Goal: Task Accomplishment & Management: Complete application form

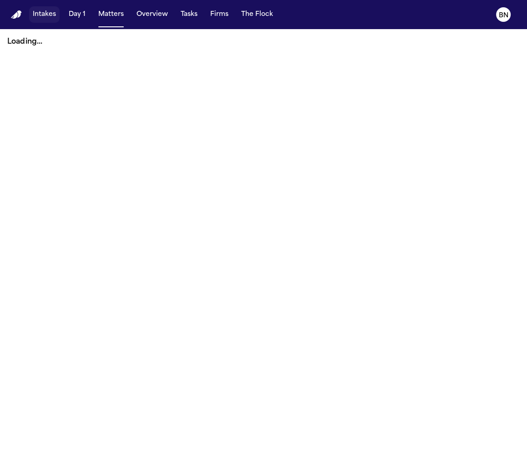
click at [48, 21] on button "Intakes" at bounding box center [44, 14] width 30 height 16
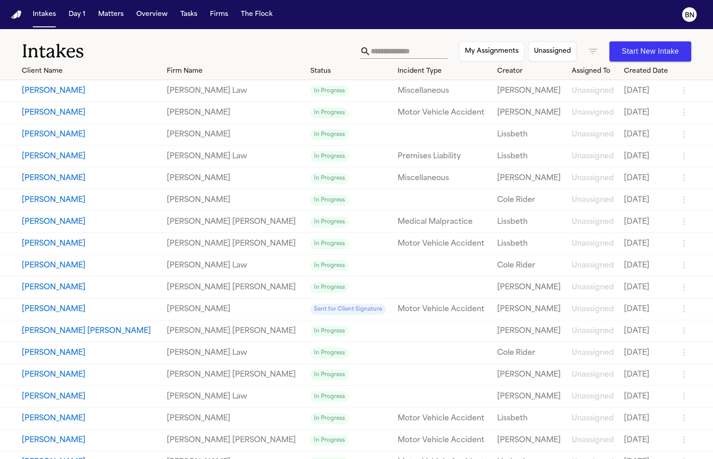
click at [526, 35] on div "Intakes My Assignments Unassigned Start New Intake" at bounding box center [356, 46] width 713 height 34
click at [526, 33] on div "Intakes My Assignments Unassigned Start New Intake" at bounding box center [356, 46] width 713 height 34
click at [274, 32] on div "Intakes My Assignments Unassigned Start New Intake" at bounding box center [356, 46] width 713 height 34
click at [526, 53] on icon "button" at bounding box center [593, 51] width 11 height 11
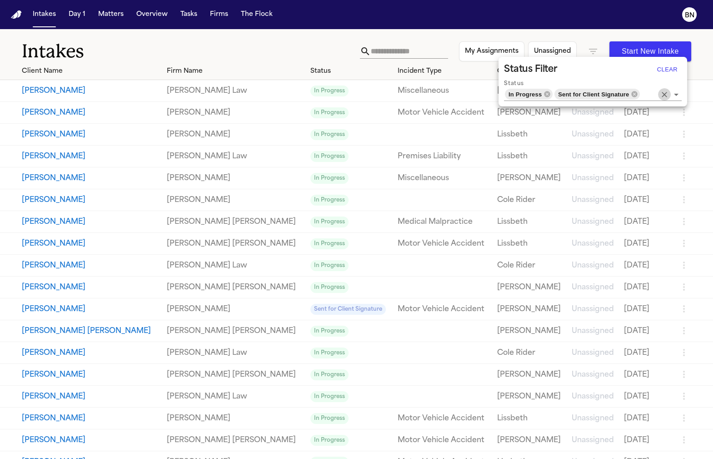
click at [526, 95] on icon "Clear" at bounding box center [664, 94] width 5 height 5
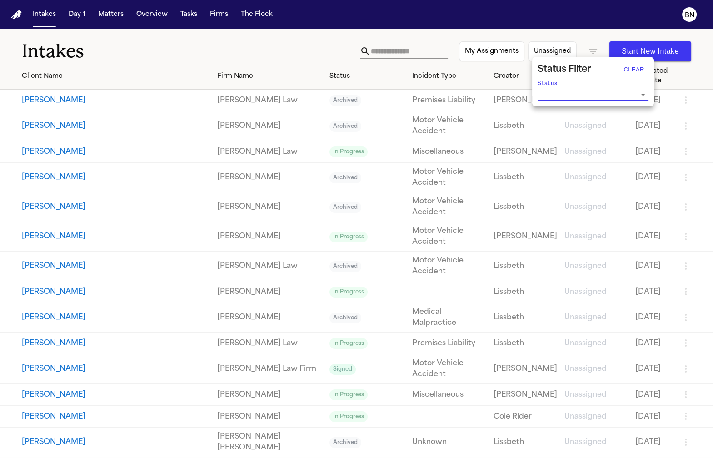
click at [291, 35] on div at bounding box center [356, 229] width 713 height 459
click at [526, 53] on icon "button" at bounding box center [593, 51] width 11 height 11
click at [526, 92] on input "Status" at bounding box center [586, 94] width 97 height 13
click at [526, 135] on li "In Progress" at bounding box center [593, 129] width 111 height 16
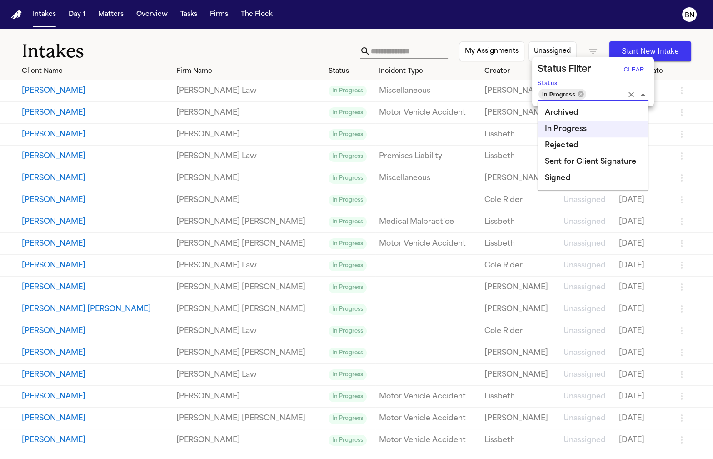
click at [526, 160] on li "Sent for Client Signature" at bounding box center [593, 162] width 111 height 16
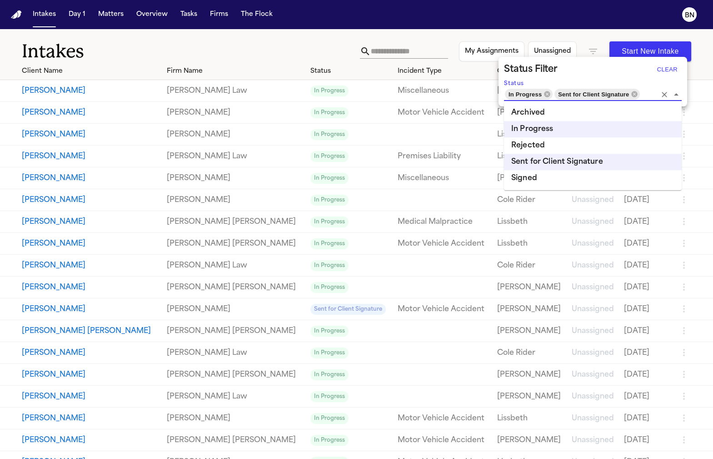
click at [291, 45] on div at bounding box center [356, 229] width 713 height 459
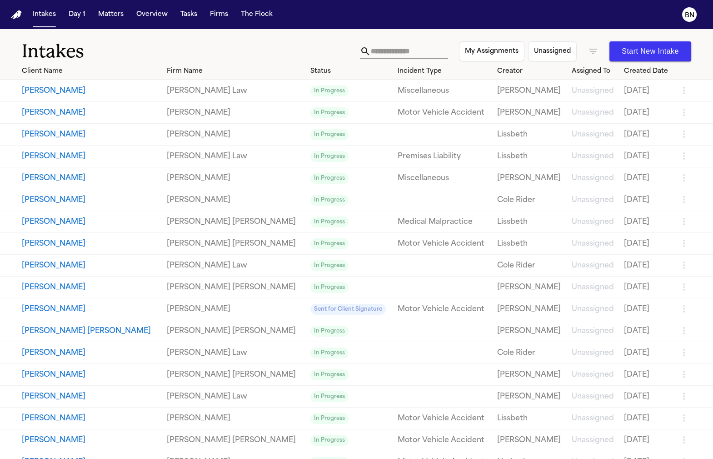
click at [526, 49] on icon "button" at bounding box center [593, 51] width 8 height 5
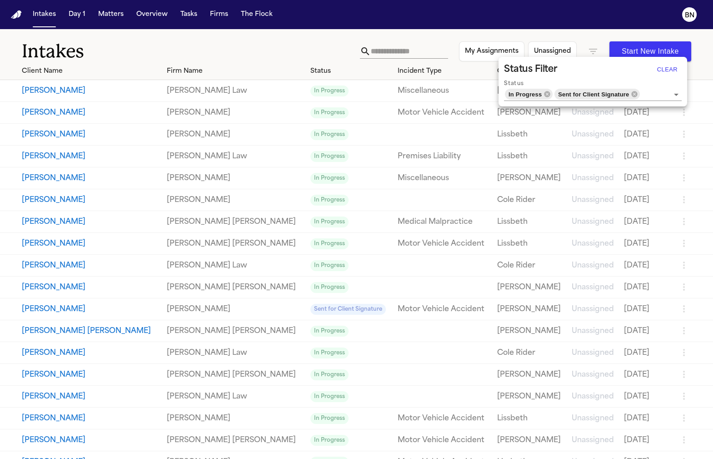
click at [526, 70] on button "Clear" at bounding box center [667, 69] width 29 height 15
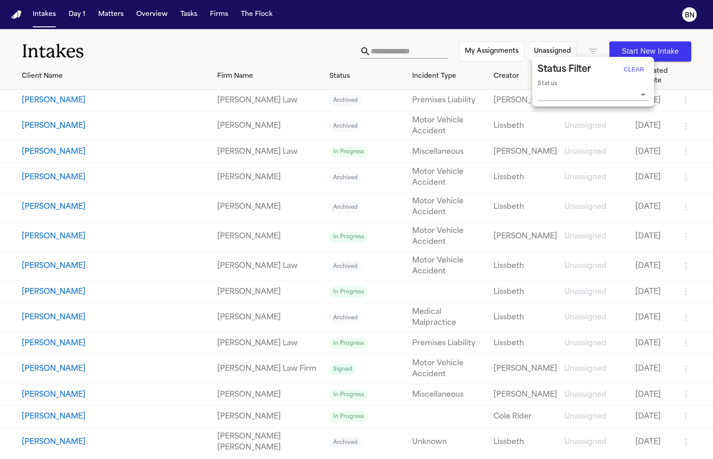
click at [418, 54] on div at bounding box center [356, 229] width 713 height 459
click at [408, 53] on input "text" at bounding box center [409, 51] width 77 height 15
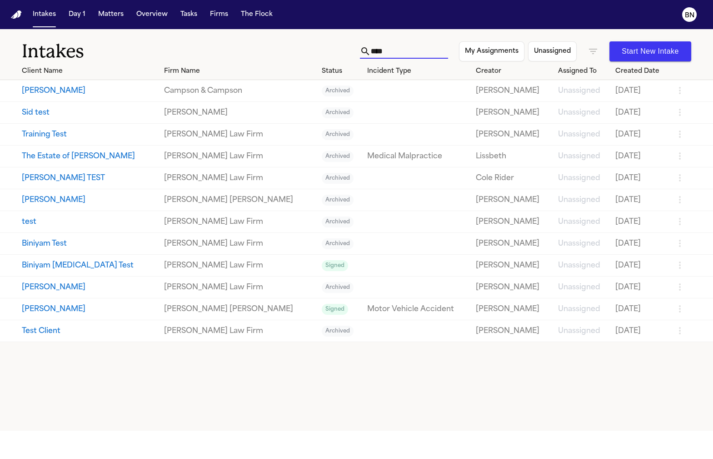
type input "****"
click at [61, 179] on button "COLE TEST" at bounding box center [89, 178] width 135 height 11
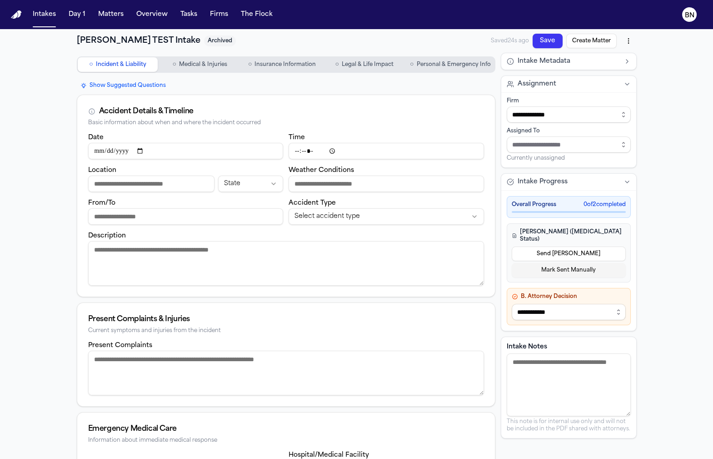
click at [200, 65] on span "Medical & Injuries" at bounding box center [203, 64] width 48 height 7
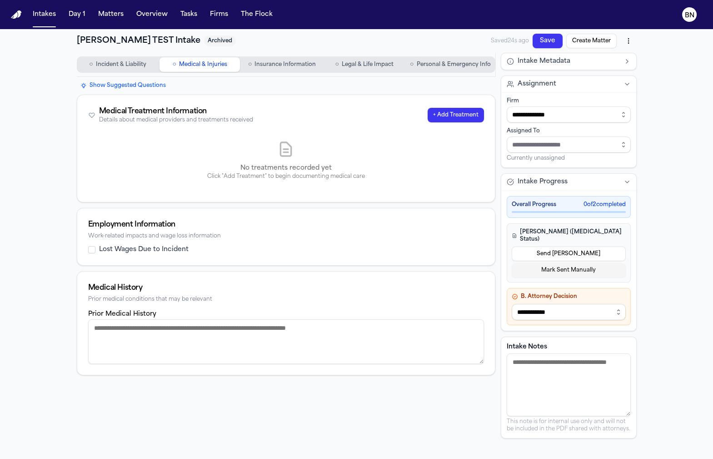
click at [271, 65] on span "Insurance Information" at bounding box center [285, 64] width 61 height 7
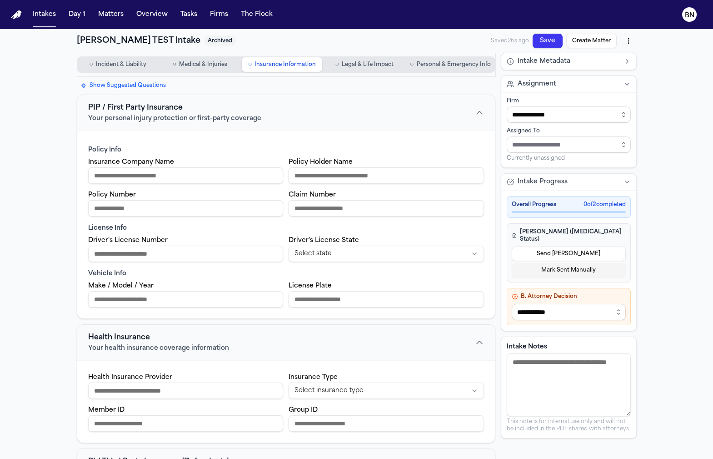
click at [343, 61] on span "Legal & Life Impact" at bounding box center [368, 64] width 52 height 7
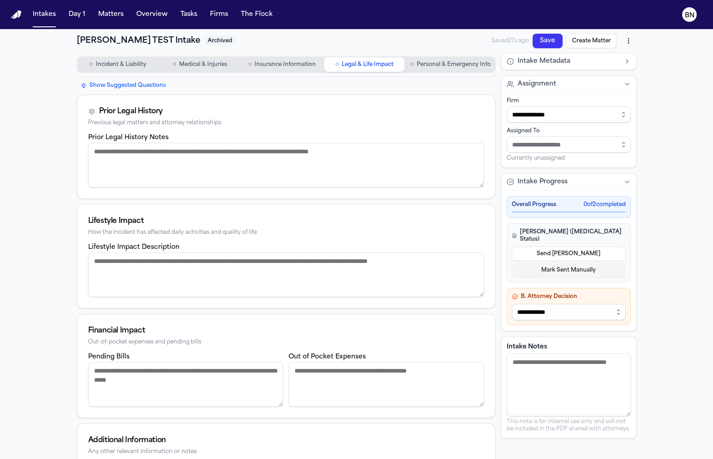
click at [461, 68] on span "Personal & Emergency Info" at bounding box center [453, 64] width 74 height 7
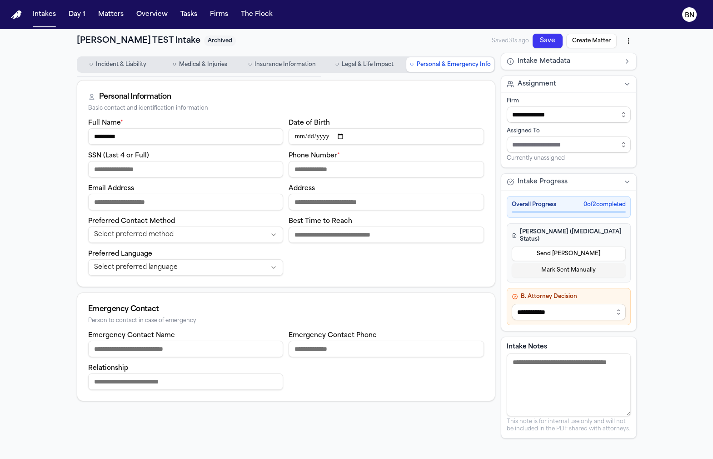
click at [135, 68] on span "Incident & Liability" at bounding box center [121, 64] width 50 height 7
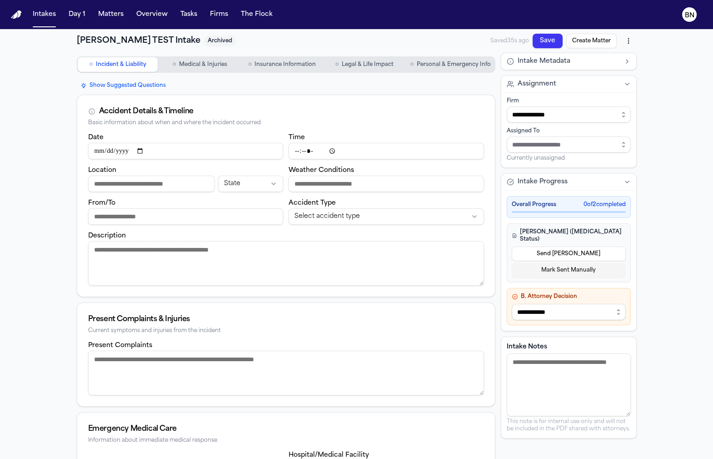
click at [183, 185] on input "Location" at bounding box center [151, 184] width 126 height 16
click at [264, 180] on html "**********" at bounding box center [356, 229] width 713 height 459
click at [244, 171] on html "**********" at bounding box center [356, 229] width 713 height 459
click at [355, 186] on input "Weather Conditions" at bounding box center [387, 184] width 196 height 16
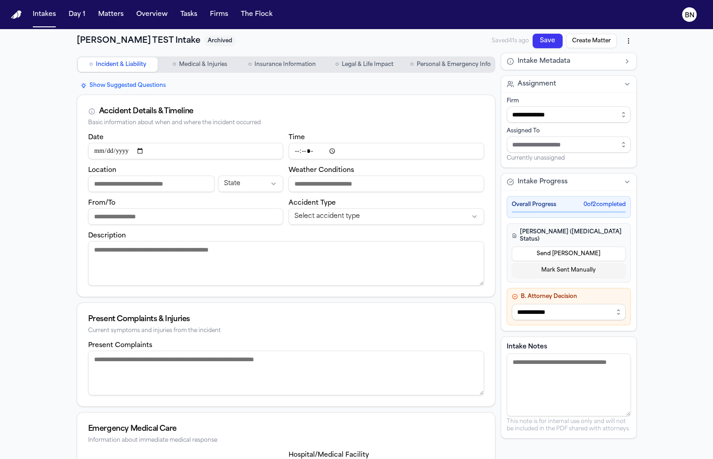
click at [195, 220] on input "From/To" at bounding box center [186, 216] width 196 height 16
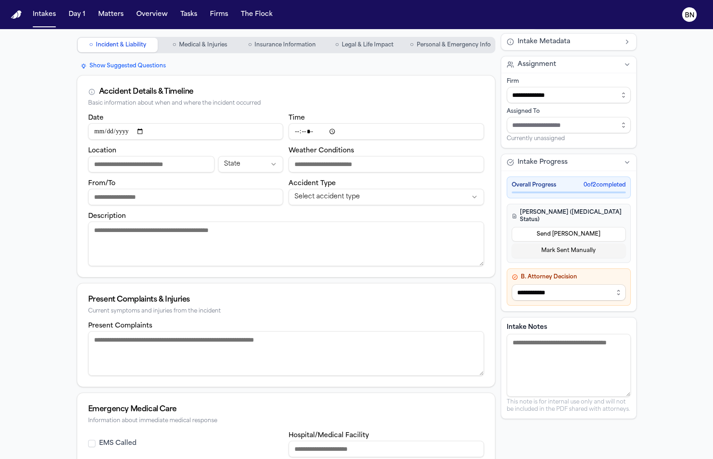
scroll to position [25, 0]
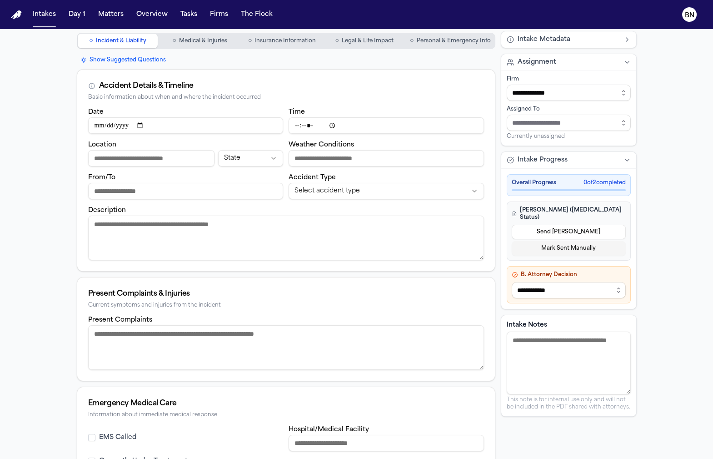
click at [205, 193] on input "From/To" at bounding box center [186, 191] width 196 height 16
click at [225, 191] on input "From/To" at bounding box center [186, 191] width 196 height 16
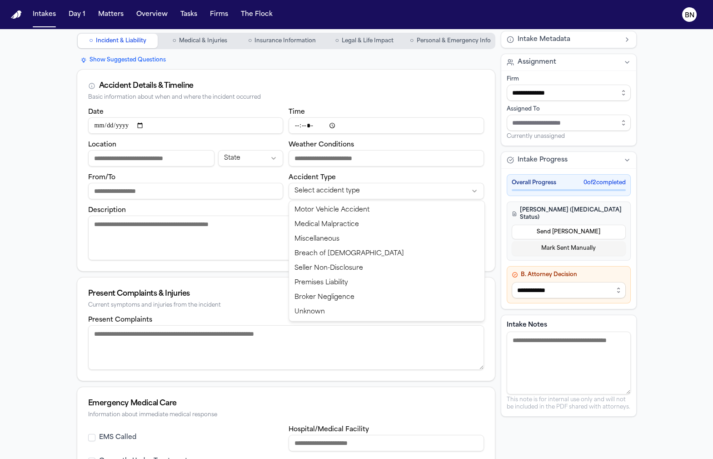
click at [321, 190] on html "**********" at bounding box center [356, 229] width 713 height 459
click at [355, 190] on html "**********" at bounding box center [356, 229] width 713 height 459
click at [261, 251] on html "**********" at bounding box center [356, 229] width 713 height 459
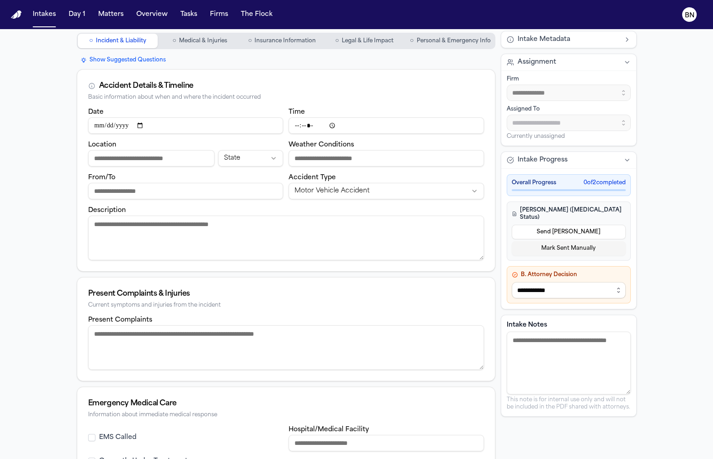
click at [267, 240] on textarea "Description" at bounding box center [286, 238] width 396 height 45
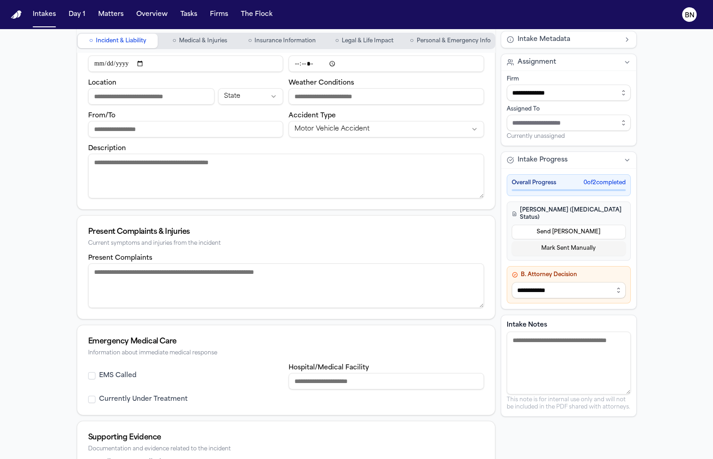
scroll to position [96, 0]
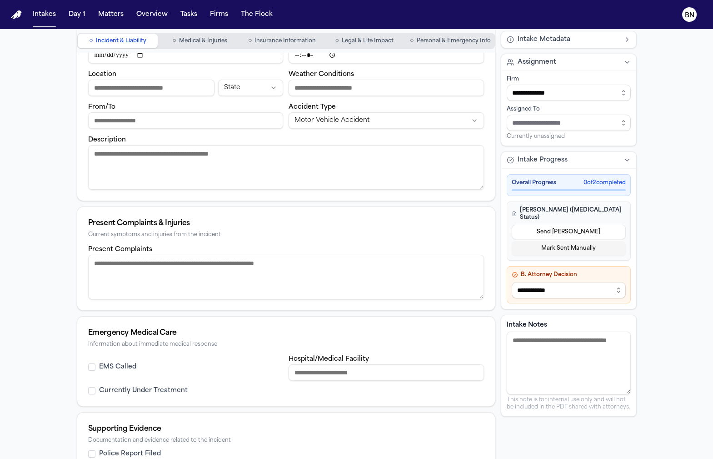
click at [167, 219] on div "Present Complaints & Injuries" at bounding box center [286, 223] width 396 height 11
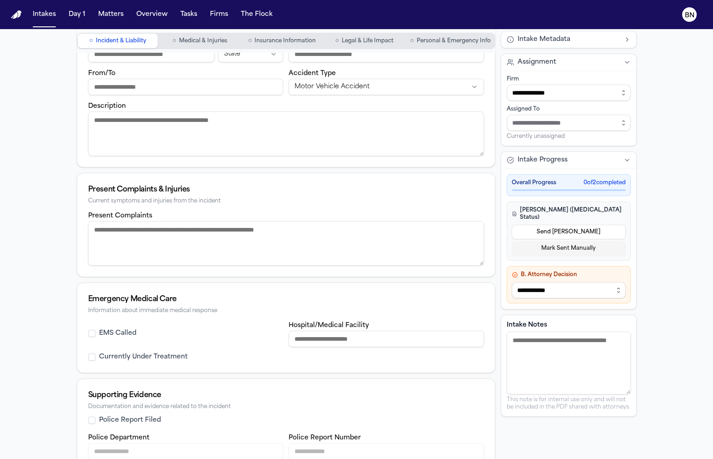
click at [169, 234] on textarea "Present Complaints" at bounding box center [286, 243] width 396 height 45
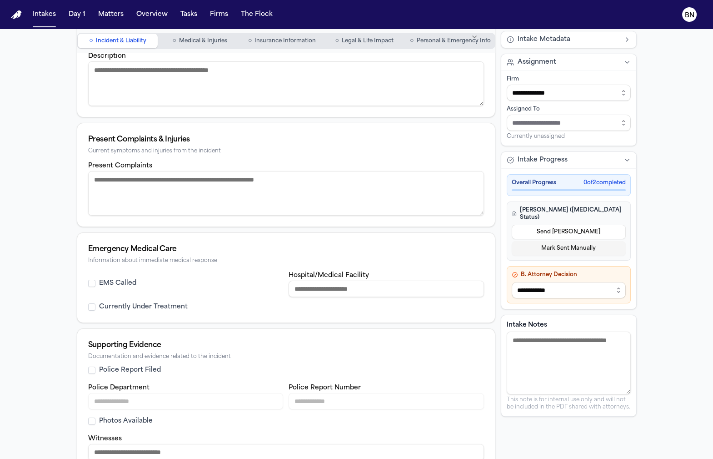
scroll to position [193, 0]
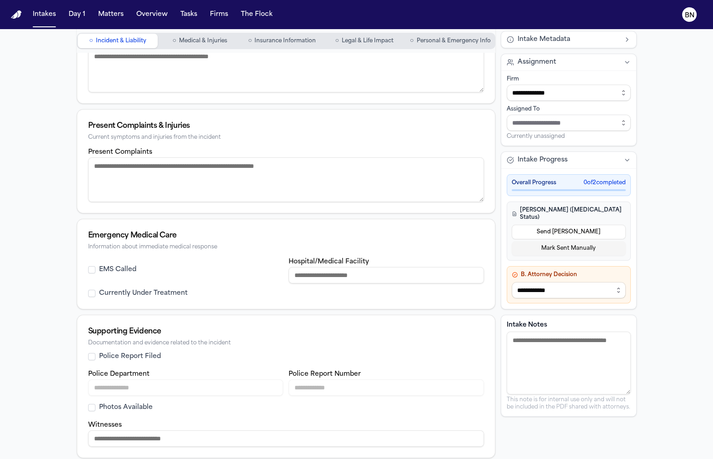
click at [169, 158] on textarea "Present Complaints" at bounding box center [286, 179] width 396 height 45
click at [91, 267] on button "EMS Called" at bounding box center [91, 269] width 7 height 7
click at [97, 291] on div "Currently Under Treatment" at bounding box center [186, 293] width 196 height 9
click at [95, 291] on div "Currently Under Treatment" at bounding box center [186, 293] width 196 height 9
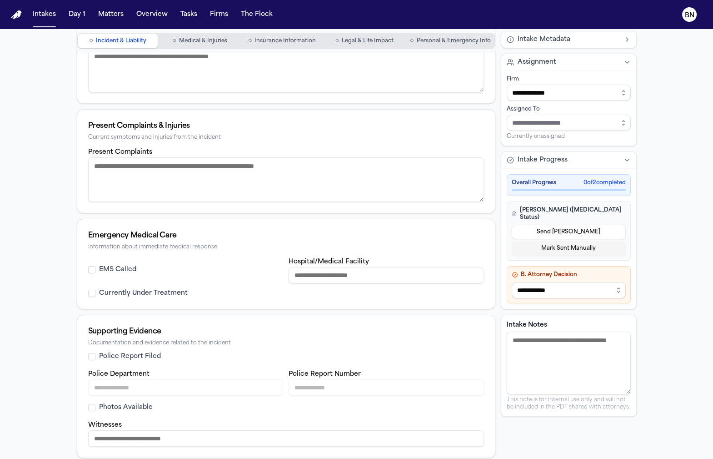
click at [85, 291] on div "EMS Called Hospital/Medical Facility Currently Under Treatment" at bounding box center [286, 282] width 418 height 53
click at [92, 291] on button "Currently Under Treatment" at bounding box center [91, 293] width 7 height 7
click at [94, 353] on button "Police Report Filed" at bounding box center [91, 356] width 7 height 7
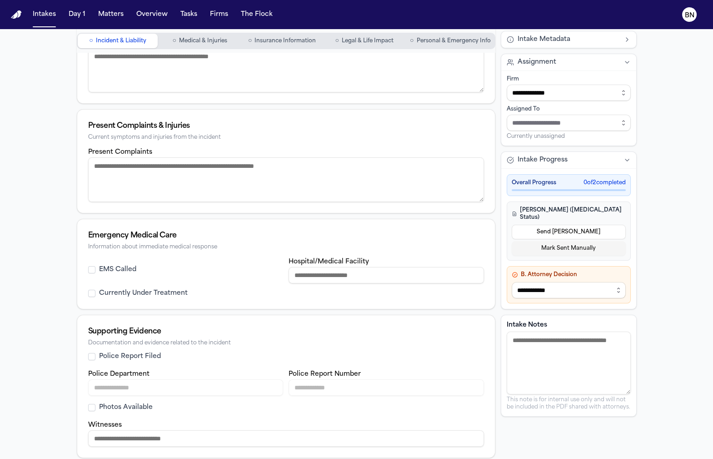
click at [124, 376] on label "Police Department" at bounding box center [118, 374] width 61 height 7
click at [91, 354] on button "Police Report Filed" at bounding box center [91, 356] width 7 height 7
click at [90, 356] on button "Police Report Filed" at bounding box center [91, 356] width 7 height 7
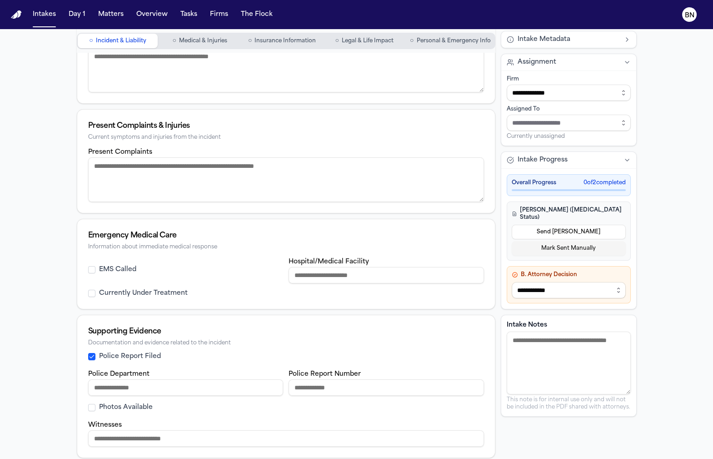
click at [137, 383] on input "Police Department" at bounding box center [186, 387] width 196 height 16
click at [97, 371] on label "Police Department" at bounding box center [118, 374] width 61 height 7
click at [97, 379] on input "Police Department" at bounding box center [186, 387] width 196 height 16
click at [97, 371] on label "Police Department" at bounding box center [118, 374] width 61 height 7
click at [97, 379] on input "Police Department" at bounding box center [186, 387] width 196 height 16
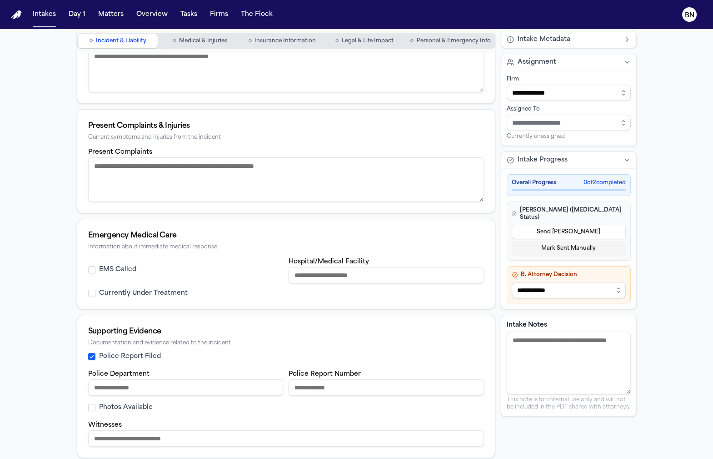
click at [97, 371] on label "Police Department" at bounding box center [118, 374] width 61 height 7
click at [97, 379] on input "Police Department" at bounding box center [186, 387] width 196 height 16
click at [128, 404] on label "Photos Available" at bounding box center [126, 407] width 54 height 9
click at [95, 404] on button "Photos Available" at bounding box center [91, 407] width 7 height 7
click at [127, 358] on label "Police Report Filed" at bounding box center [130, 356] width 62 height 9
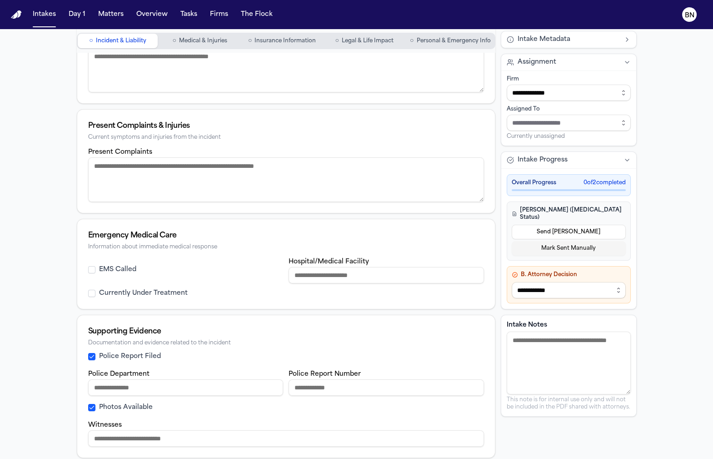
click at [95, 358] on button "Police Report Filed" at bounding box center [91, 356] width 7 height 7
click at [128, 403] on label "Photos Available" at bounding box center [126, 407] width 54 height 9
click at [95, 404] on button "Photos Available" at bounding box center [91, 407] width 7 height 7
click at [152, 356] on label "Police Report Filed" at bounding box center [130, 356] width 62 height 9
click at [95, 356] on button "Police Report Filed" at bounding box center [91, 356] width 7 height 7
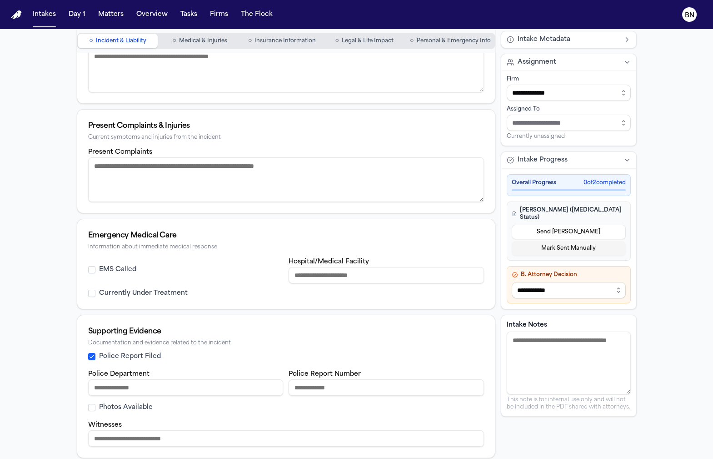
click at [171, 383] on input "Police Department" at bounding box center [186, 387] width 196 height 16
click at [154, 356] on label "Police Report Filed" at bounding box center [130, 356] width 62 height 9
click at [95, 356] on button "Police Report Filed" at bounding box center [91, 356] width 7 height 7
click at [154, 356] on label "Police Report Filed" at bounding box center [130, 356] width 62 height 9
click at [95, 356] on button "Police Report Filed" at bounding box center [91, 356] width 7 height 7
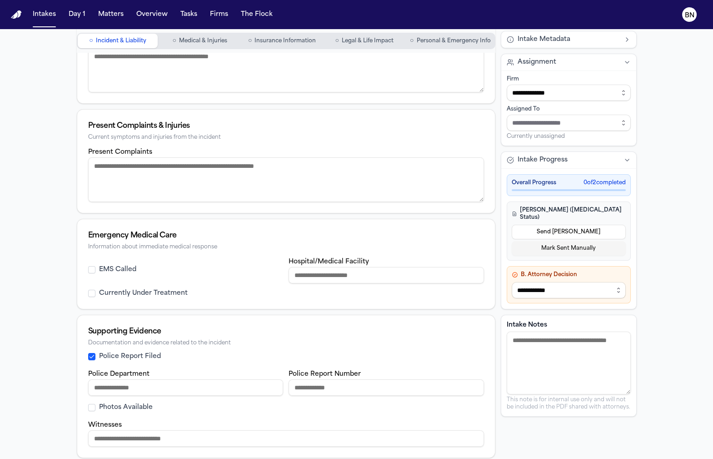
click at [154, 356] on label "Police Report Filed" at bounding box center [130, 356] width 62 height 9
click at [95, 356] on button "Police Report Filed" at bounding box center [91, 356] width 7 height 7
click at [173, 355] on div "Police Report Filed" at bounding box center [286, 356] width 396 height 9
click at [132, 357] on label "Police Report Filed" at bounding box center [130, 356] width 62 height 9
click at [95, 357] on button "Police Report Filed" at bounding box center [91, 356] width 7 height 7
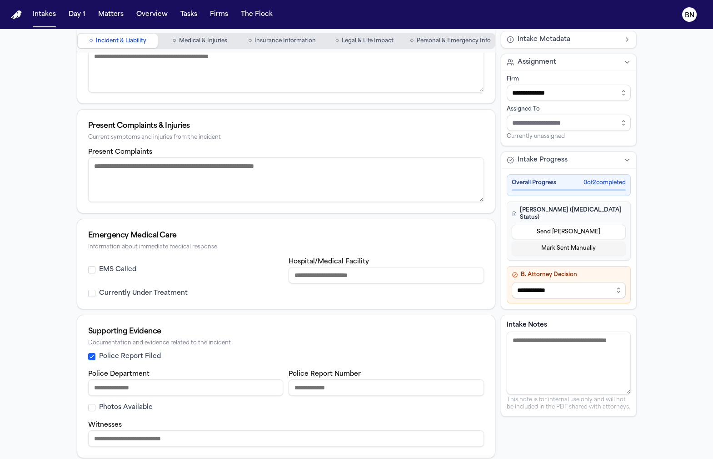
click at [142, 379] on input "Police Department" at bounding box center [186, 387] width 196 height 16
click at [137, 354] on label "Police Report Filed" at bounding box center [130, 356] width 62 height 9
click at [95, 354] on button "Police Report Filed" at bounding box center [91, 356] width 7 height 7
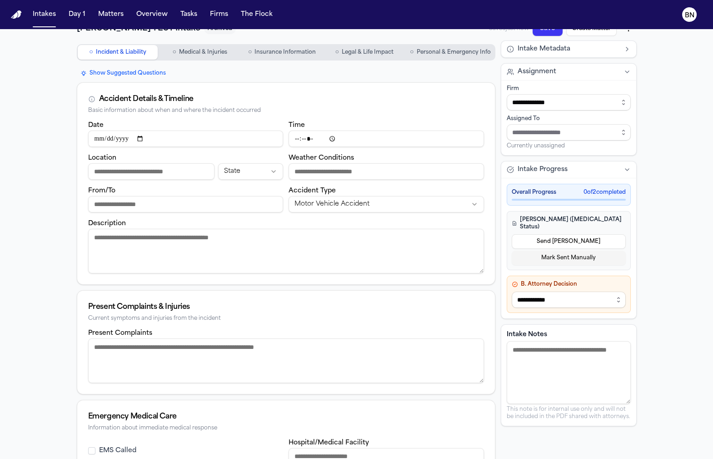
scroll to position [0, 0]
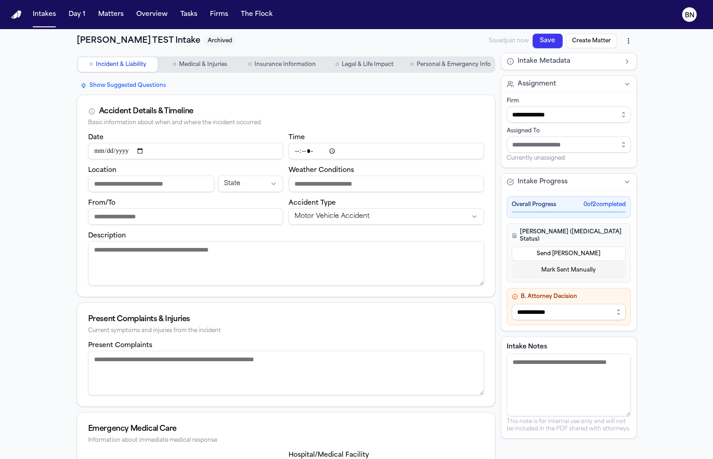
click at [524, 42] on span "Saved just now" at bounding box center [509, 40] width 40 height 7
click at [526, 42] on button "Save" at bounding box center [548, 41] width 30 height 15
click at [526, 67] on button "Intake Metadata" at bounding box center [569, 61] width 135 height 16
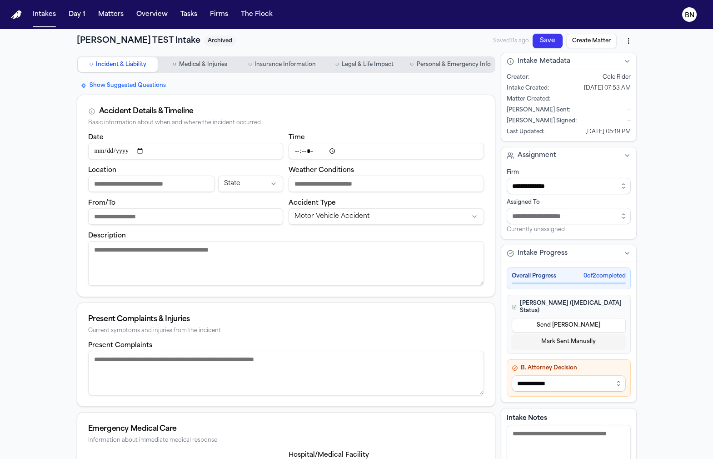
click at [526, 78] on span "Cole Rider" at bounding box center [617, 77] width 28 height 7
click at [526, 90] on span "Jul 24, 2025, 07:53 AM" at bounding box center [607, 88] width 47 height 7
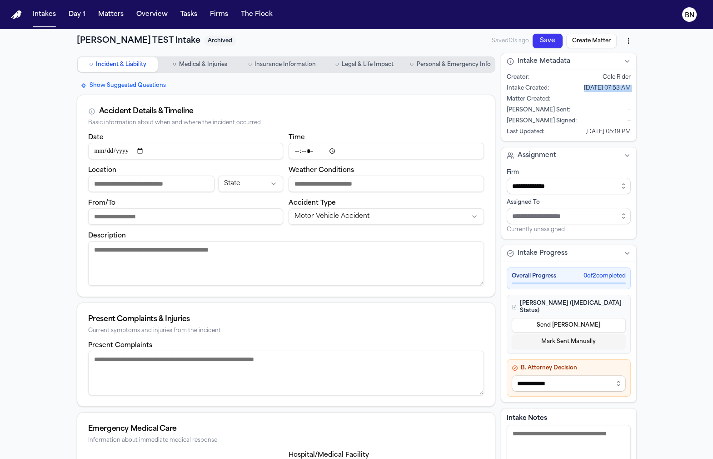
click at [526, 90] on span "Jul 24, 2025, 07:53 AM" at bounding box center [607, 88] width 47 height 7
click at [526, 55] on button "Intake Metadata" at bounding box center [569, 61] width 135 height 16
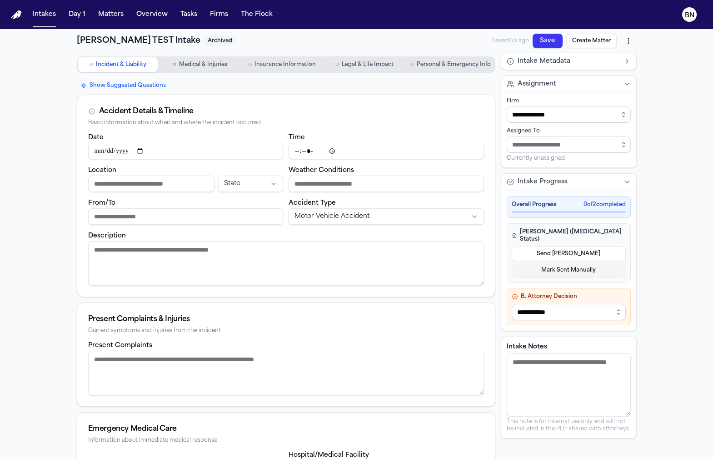
click at [141, 85] on button "Show Suggested Questions" at bounding box center [123, 85] width 93 height 11
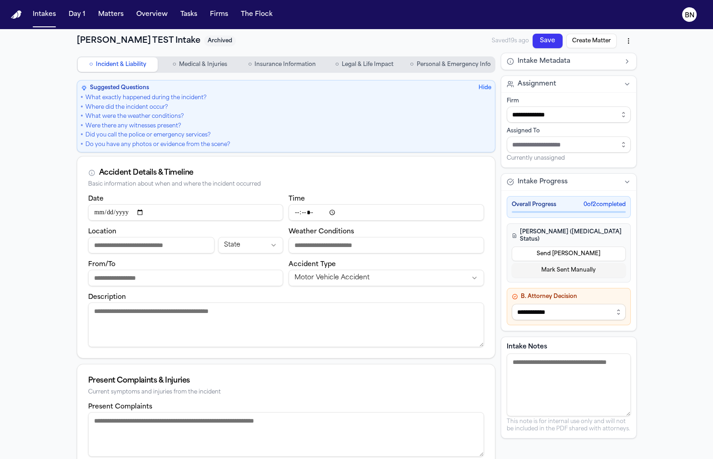
click at [117, 89] on h3 "Suggested Questions" at bounding box center [119, 87] width 59 height 7
click at [120, 98] on span "What exactly happened during the incident?" at bounding box center [145, 98] width 121 height 8
click at [124, 88] on h3 "Suggested Questions" at bounding box center [119, 87] width 59 height 7
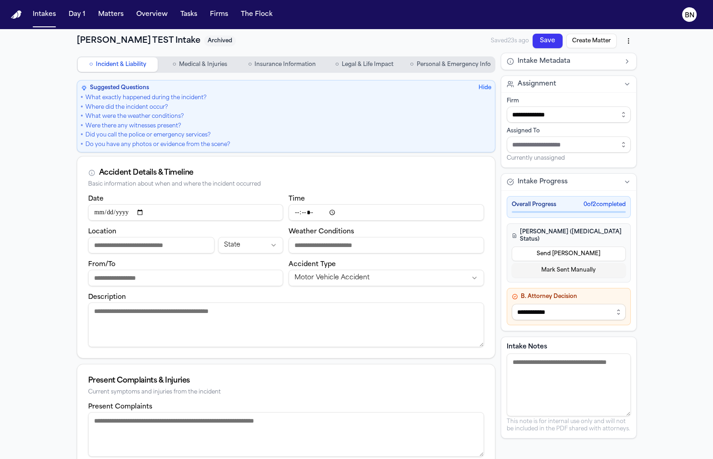
click at [124, 89] on h3 "Suggested Questions" at bounding box center [119, 87] width 59 height 7
click at [124, 88] on h3 "Suggested Questions" at bounding box center [119, 87] width 59 height 7
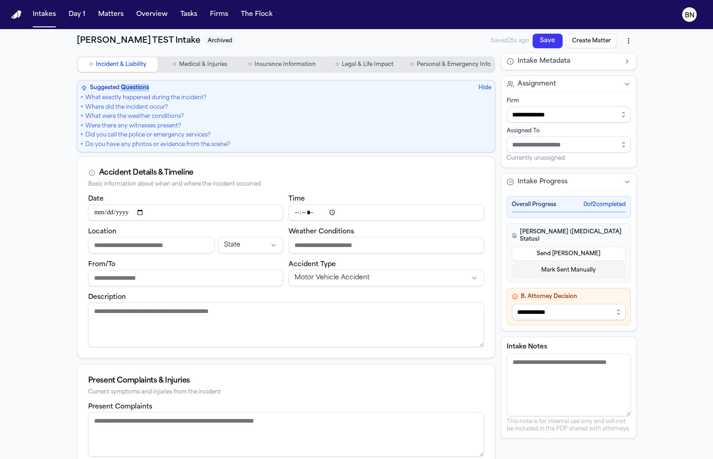
click at [124, 88] on h3 "Suggested Questions" at bounding box center [119, 87] width 59 height 7
click at [175, 65] on span "○" at bounding box center [175, 64] width 4 height 9
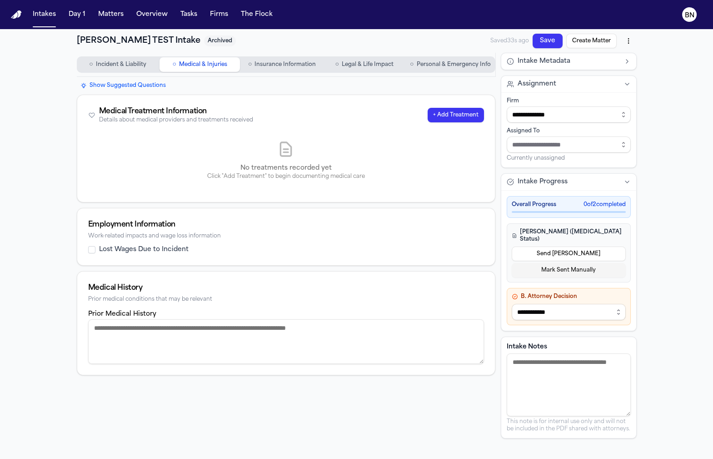
click at [436, 114] on button "+ Add Treatment" at bounding box center [456, 115] width 56 height 15
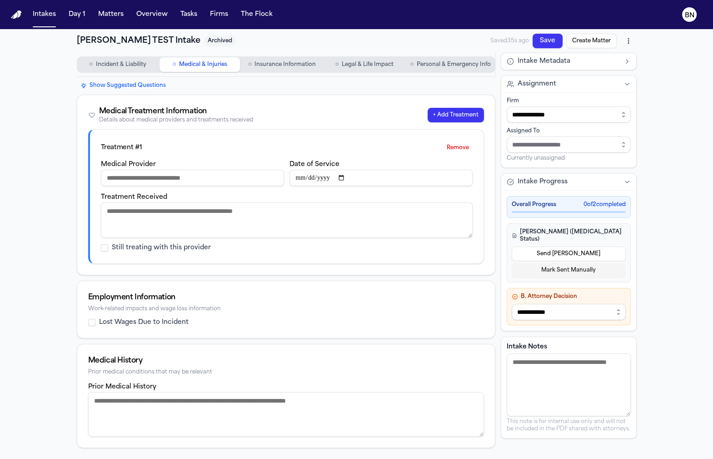
click at [241, 183] on input "Medical Provider" at bounding box center [192, 178] width 183 height 16
click at [259, 216] on textarea "Treatment Received" at bounding box center [287, 219] width 372 height 35
click at [305, 181] on input "Date of Service" at bounding box center [381, 178] width 183 height 16
click at [300, 212] on textarea "Treatment Received" at bounding box center [287, 219] width 372 height 35
click at [181, 184] on input "Medical Provider" at bounding box center [192, 178] width 183 height 16
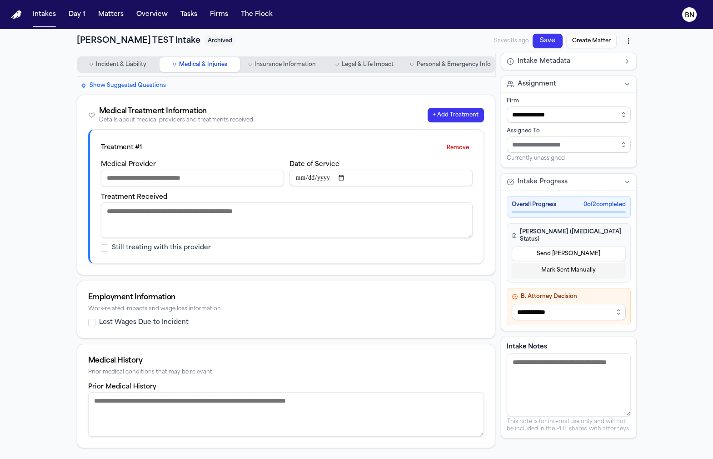
click at [464, 111] on button "+ Add Treatment" at bounding box center [456, 115] width 56 height 15
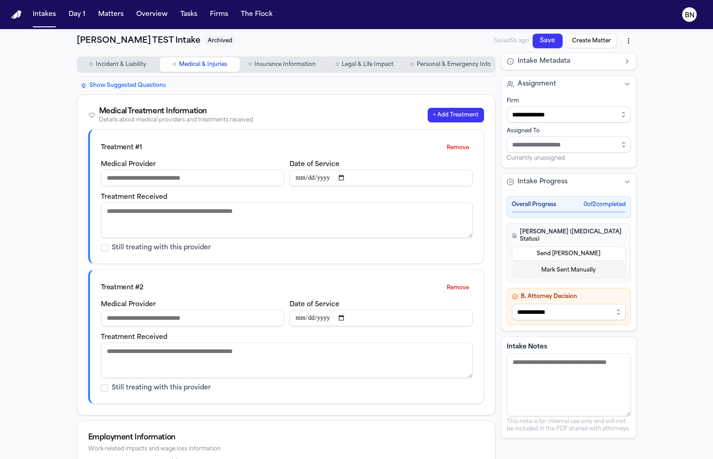
click at [467, 282] on button "Remove" at bounding box center [458, 288] width 30 height 15
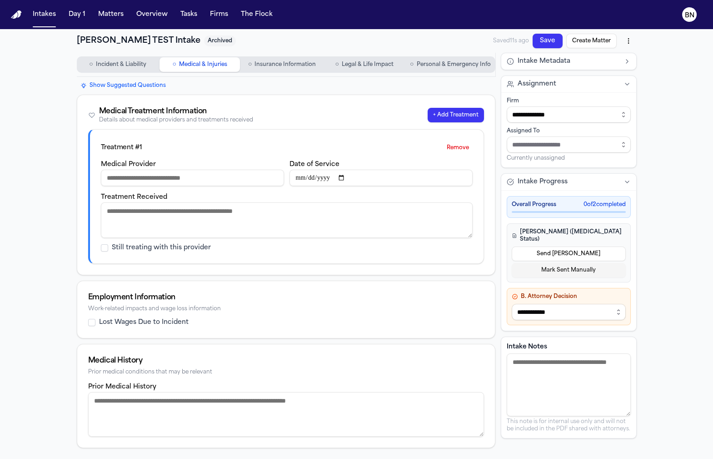
scroll to position [29, 0]
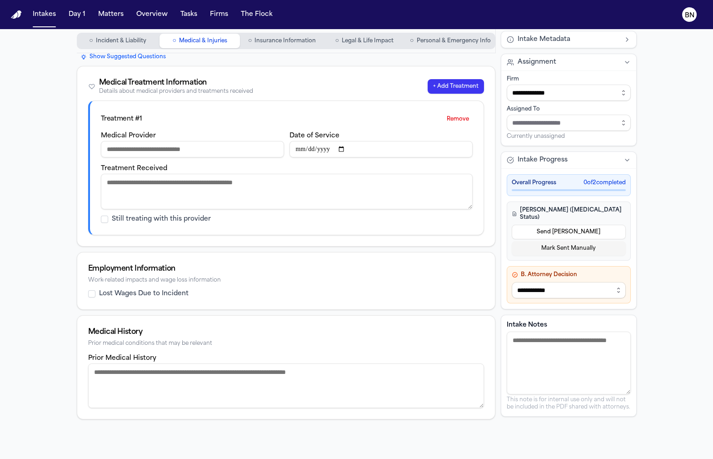
click at [171, 369] on textarea "Prior Medical History" at bounding box center [286, 385] width 396 height 45
click at [77, 254] on div "Employment Information Work-related impacts and wage loss information" at bounding box center [286, 270] width 418 height 37
click at [119, 55] on button "Show Suggested Questions" at bounding box center [123, 56] width 93 height 11
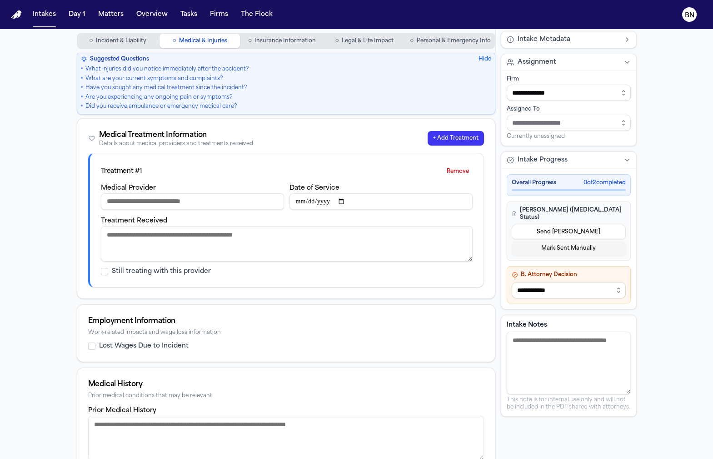
scroll to position [41, 0]
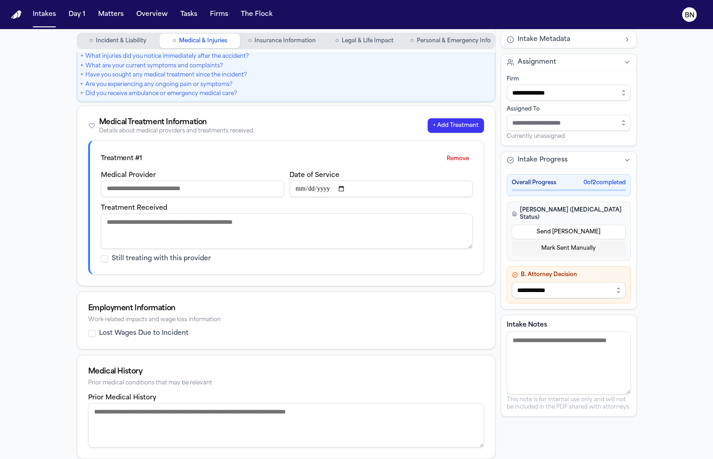
click at [125, 400] on label "Prior Medical History" at bounding box center [122, 397] width 68 height 7
click at [125, 403] on textarea "Prior Medical History" at bounding box center [286, 425] width 396 height 45
click at [125, 406] on textarea "Prior Medical History" at bounding box center [286, 425] width 396 height 45
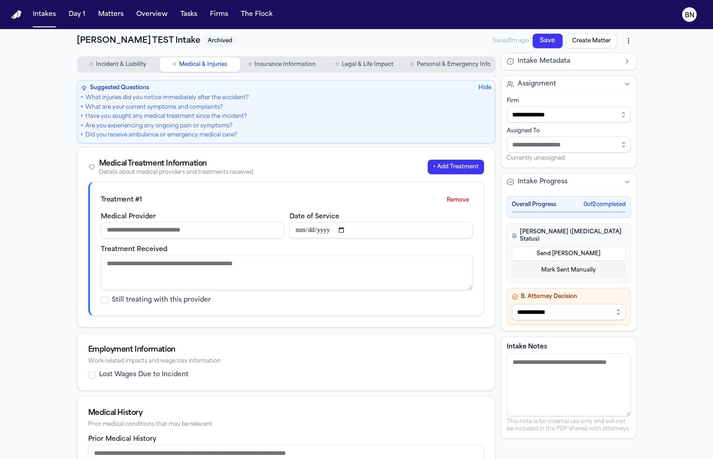
click at [251, 65] on span "○" at bounding box center [250, 64] width 4 height 9
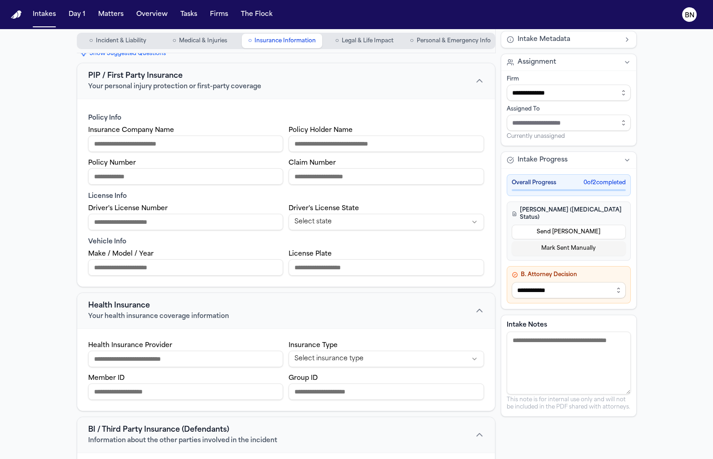
scroll to position [27, 0]
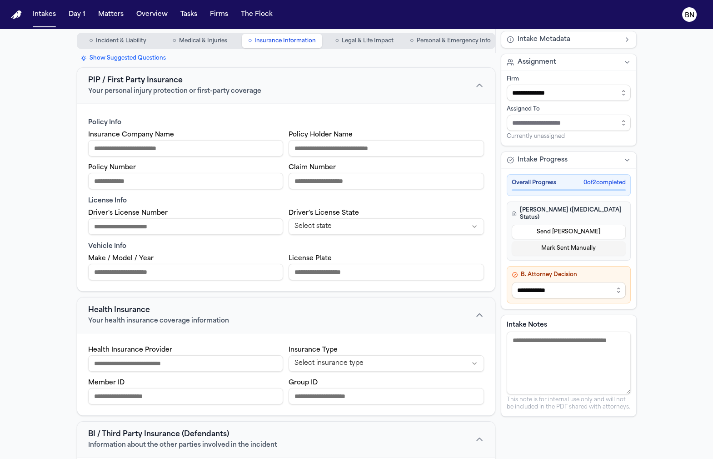
click at [337, 42] on span "○" at bounding box center [337, 40] width 4 height 9
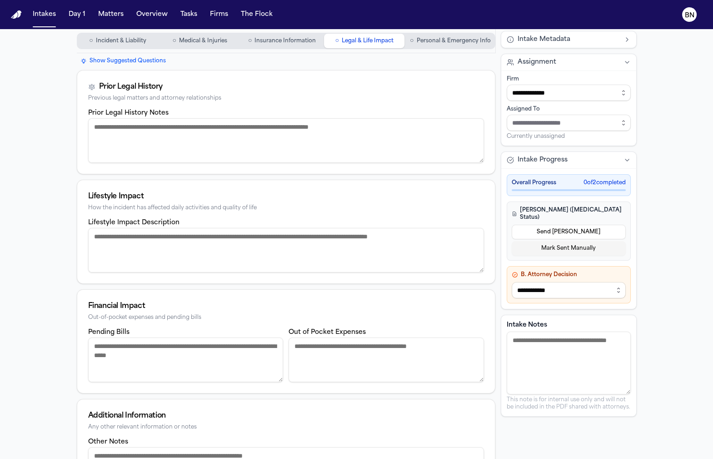
click at [182, 136] on textarea "Prior Legal History Notes" at bounding box center [286, 140] width 396 height 45
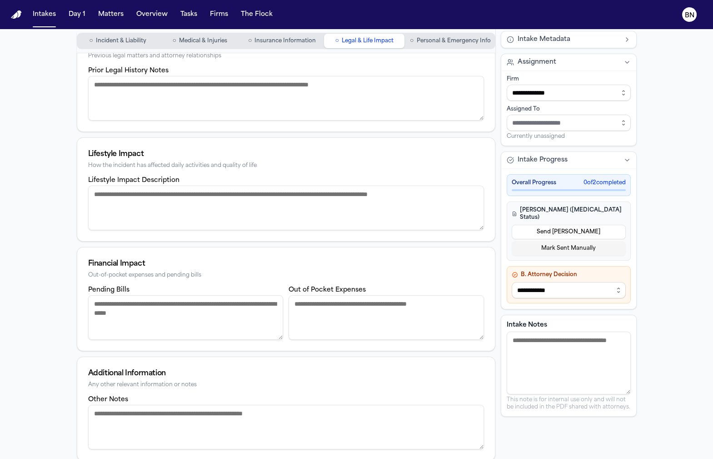
scroll to position [69, 0]
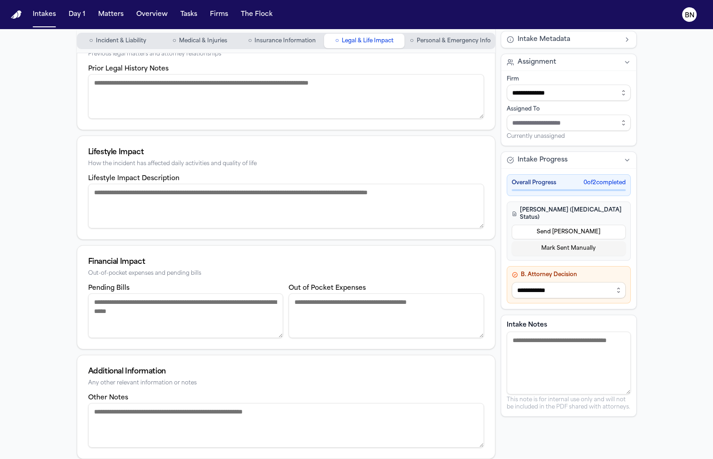
click at [183, 189] on textarea "Lifestyle Impact Description" at bounding box center [286, 206] width 396 height 45
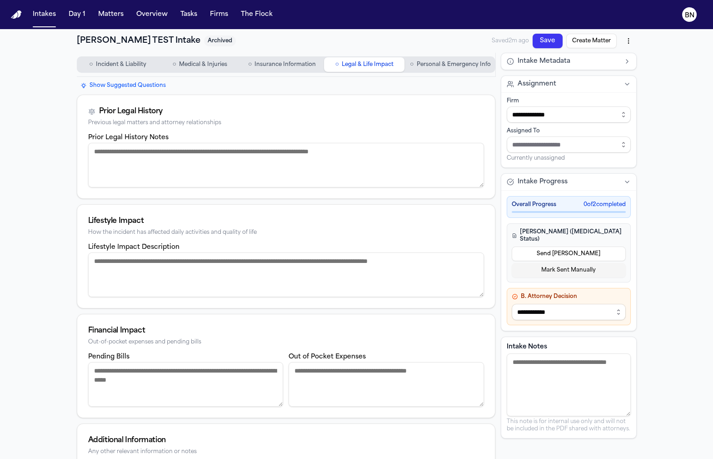
click at [412, 66] on span "○" at bounding box center [412, 64] width 4 height 9
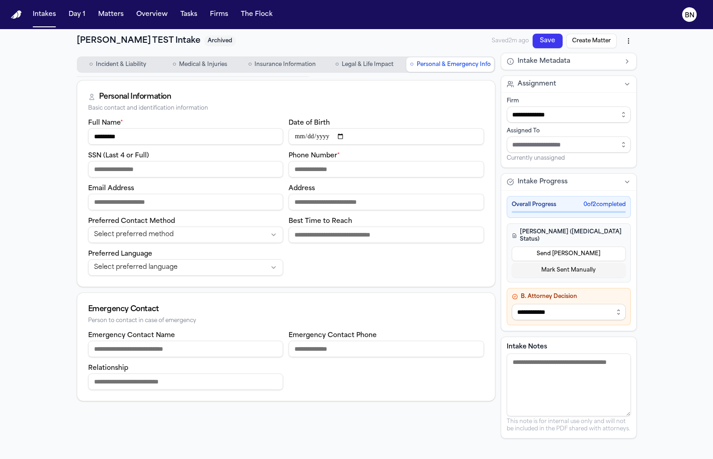
click at [135, 65] on span "Incident & Liability" at bounding box center [121, 64] width 50 height 7
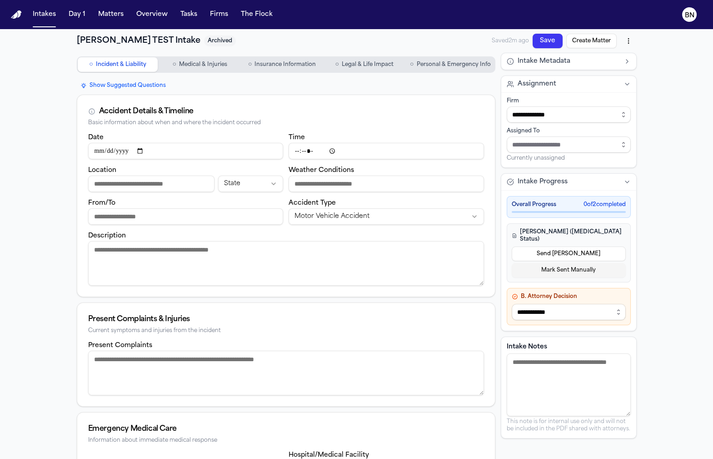
click at [421, 70] on button "○ Personal & Emergency Info" at bounding box center [450, 64] width 88 height 15
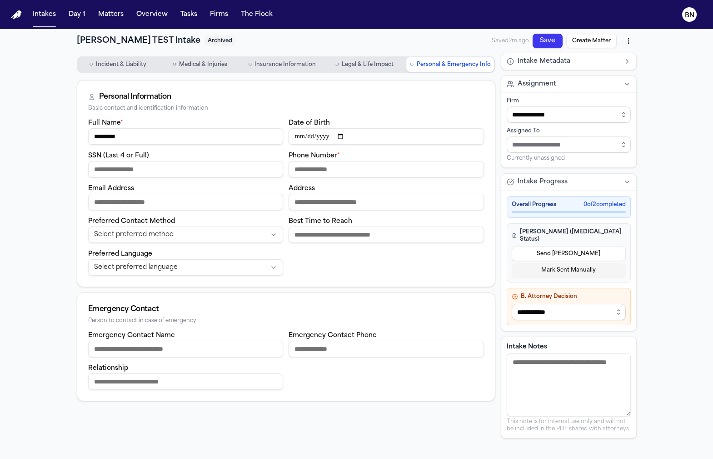
click at [287, 131] on div "Full Name * ********* Date of Birth SSN (Last 4 or Full) Phone Number * Email A…" at bounding box center [286, 196] width 396 height 158
click at [316, 235] on input "Best Time to Reach" at bounding box center [387, 234] width 196 height 16
click at [286, 228] on div "Full Name * ********* Date of Birth SSN (Last 4 or Full) Phone Number * Email A…" at bounding box center [286, 196] width 396 height 158
click at [521, 353] on textarea "Intake Notes" at bounding box center [569, 384] width 124 height 63
click at [526, 371] on textarea "Intake Notes" at bounding box center [569, 384] width 124 height 63
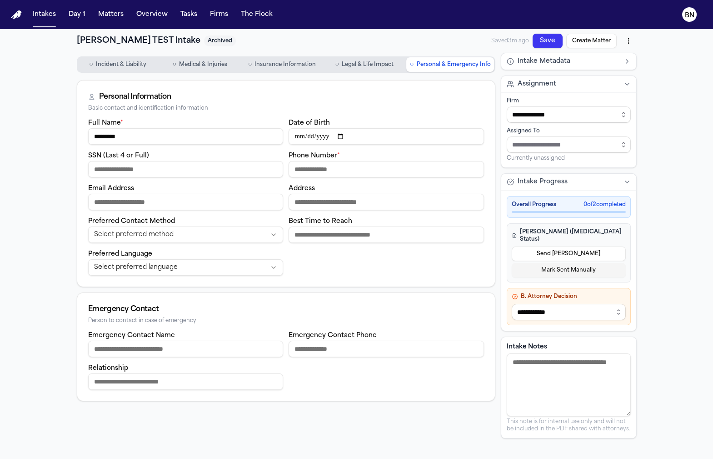
click at [526, 418] on p "This note is for internal use only and will not be included in the PDF shared w…" at bounding box center [569, 425] width 124 height 15
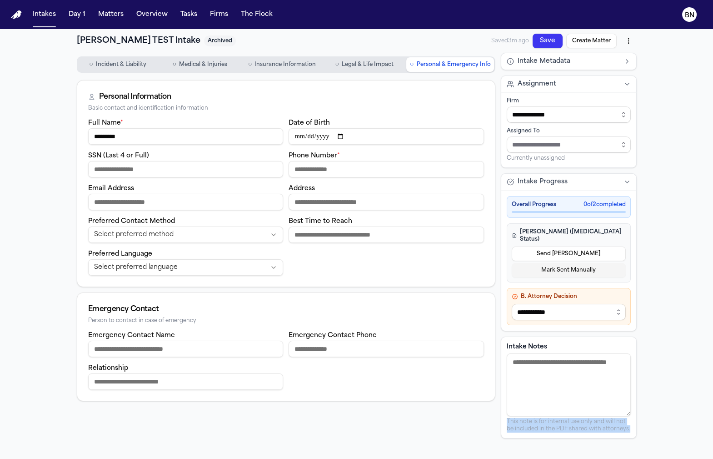
click at [526, 418] on p "This note is for internal use only and will not be included in the PDF shared w…" at bounding box center [569, 425] width 124 height 15
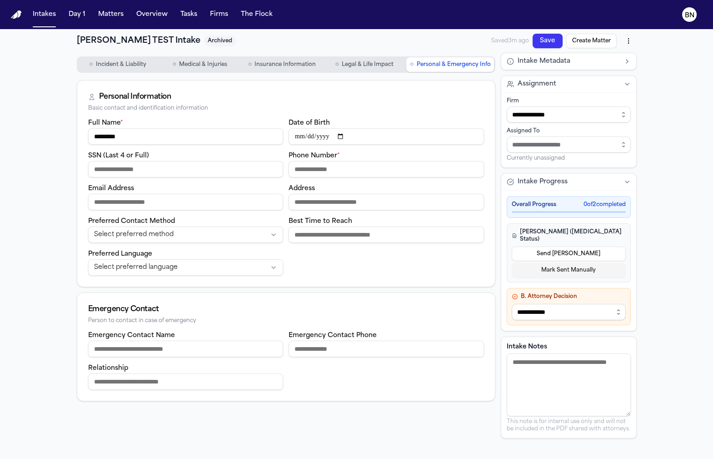
click at [526, 385] on textarea "Intake Notes" at bounding box center [569, 384] width 124 height 63
click at [526, 230] on h4 "A. LOE (Retainer Status)" at bounding box center [569, 235] width 114 height 15
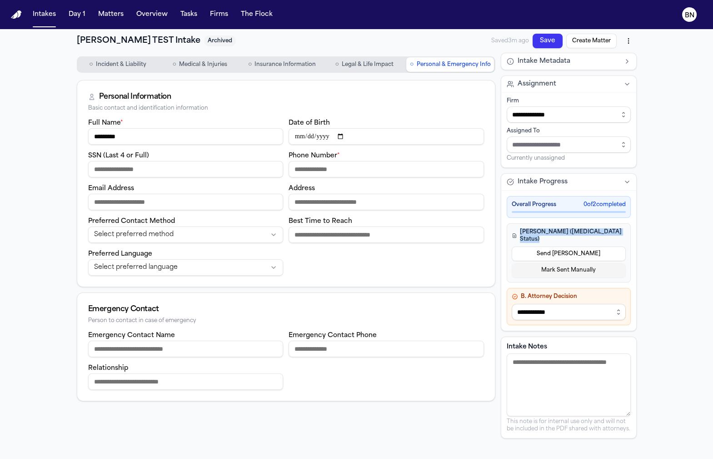
click at [526, 230] on h4 "A. LOE (Retainer Status)" at bounding box center [569, 235] width 114 height 15
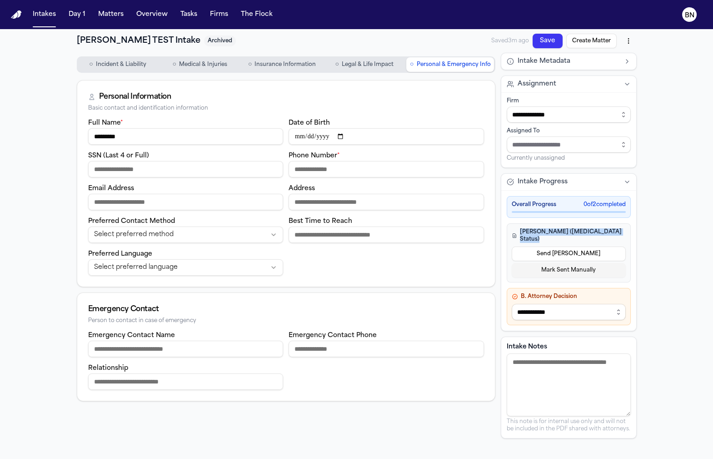
click at [526, 230] on h4 "A. LOE (Retainer Status)" at bounding box center [569, 235] width 114 height 15
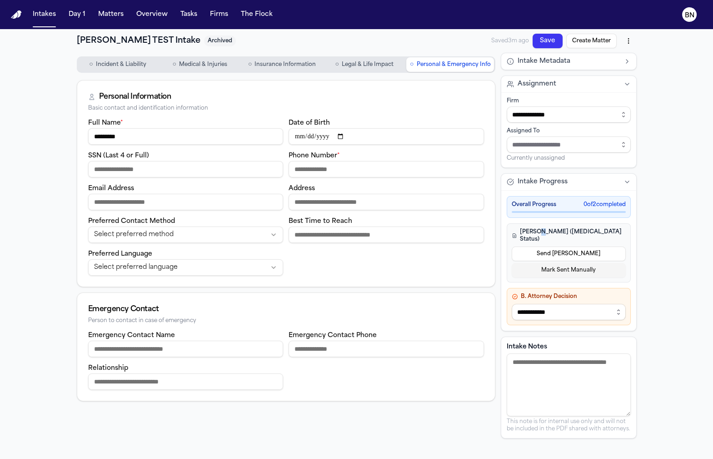
click at [526, 230] on h4 "A. LOE (Retainer Status)" at bounding box center [569, 235] width 114 height 15
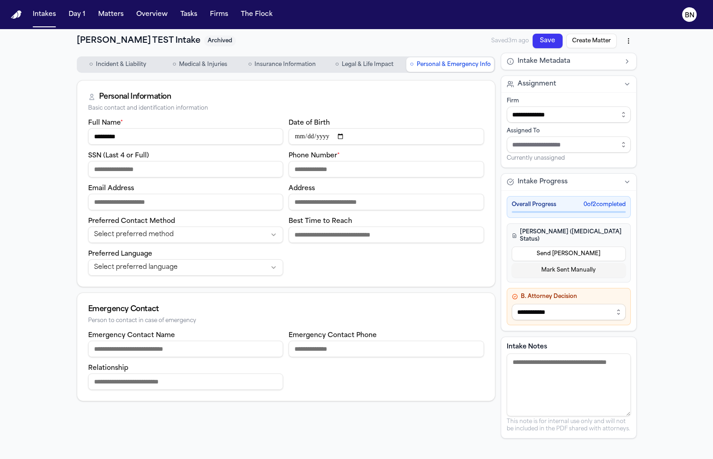
click at [526, 230] on h4 "A. LOE (Retainer Status)" at bounding box center [569, 235] width 114 height 15
click at [526, 185] on button "Intake Progress" at bounding box center [569, 182] width 135 height 16
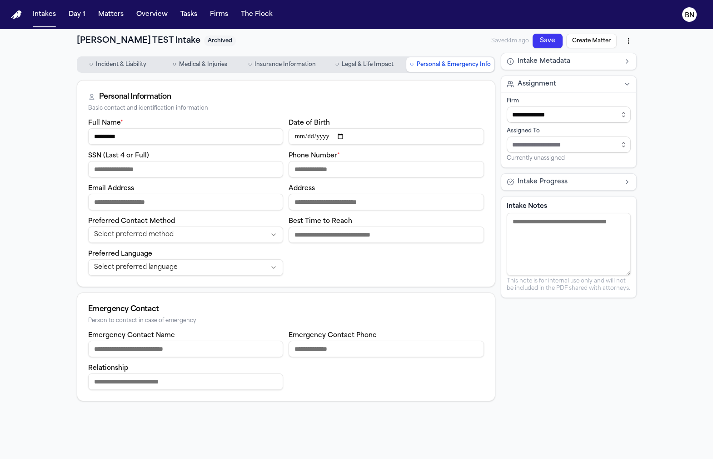
click at [526, 184] on button "Intake Progress" at bounding box center [569, 182] width 135 height 16
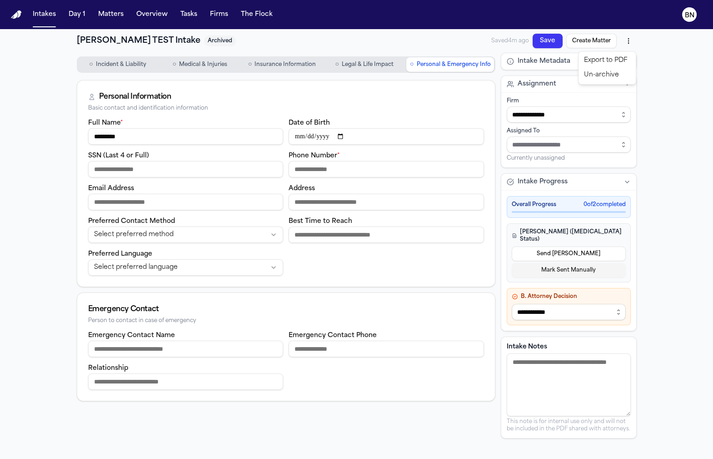
click at [526, 35] on html "**********" at bounding box center [356, 229] width 713 height 459
click at [526, 62] on div "Export to PDF" at bounding box center [608, 60] width 54 height 15
click at [526, 41] on html "**********" at bounding box center [356, 229] width 713 height 459
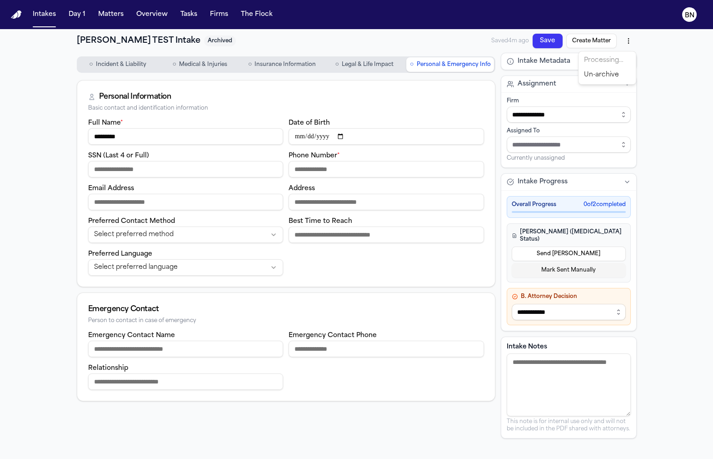
click at [526, 41] on html "**********" at bounding box center [356, 229] width 713 height 459
click at [526, 40] on html "**********" at bounding box center [356, 229] width 713 height 459
click at [526, 76] on div "Download PDF (8/14/2025, 5:24:46 PM)" at bounding box center [563, 75] width 120 height 15
click at [51, 16] on button "Intakes" at bounding box center [44, 14] width 30 height 16
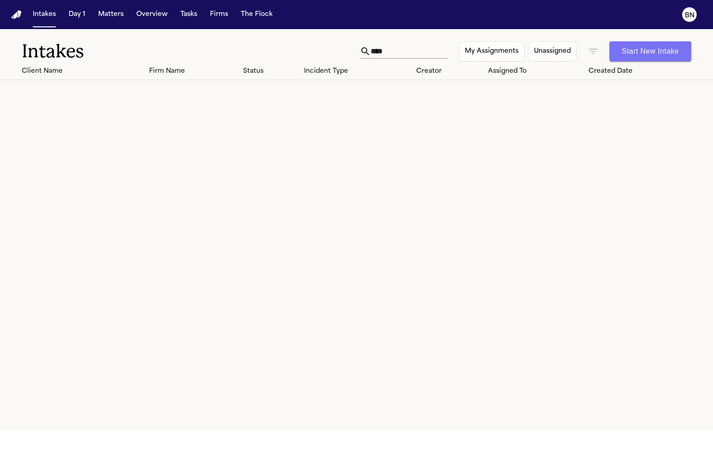
click at [526, 43] on button "Start New Intake" at bounding box center [651, 51] width 82 height 20
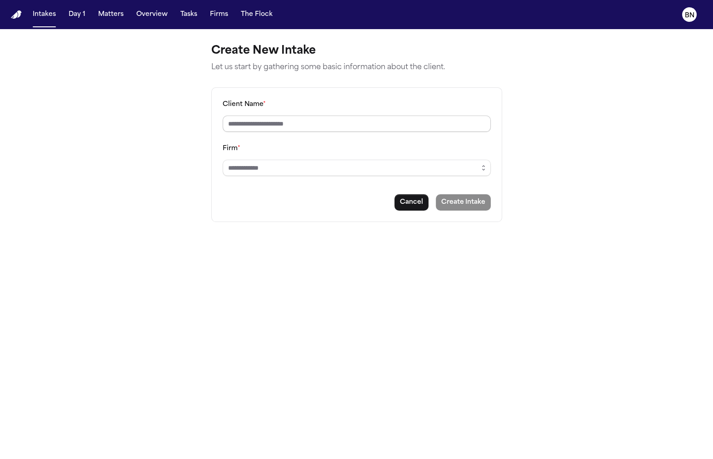
click at [329, 129] on input "Client Name *" at bounding box center [357, 123] width 268 height 16
click at [391, 163] on input "Firm *" at bounding box center [357, 168] width 268 height 16
click at [391, 166] on input "Firm *" at bounding box center [357, 168] width 268 height 16
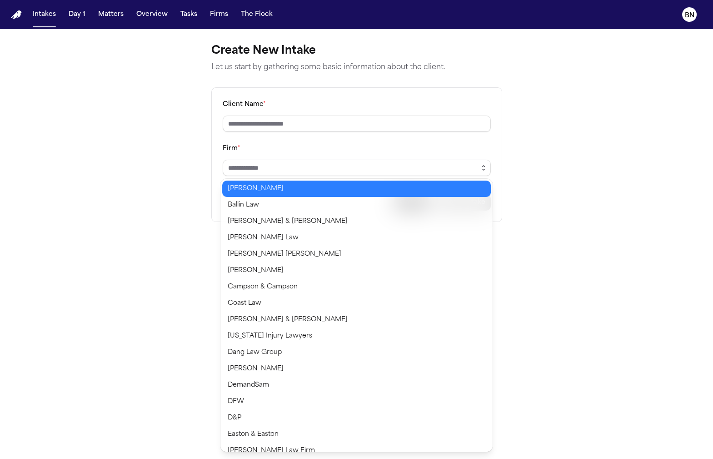
click at [482, 164] on icon "button" at bounding box center [483, 167] width 7 height 7
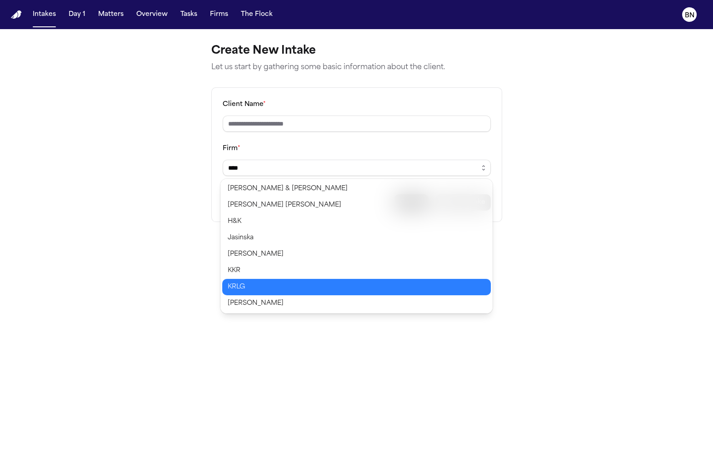
click at [297, 288] on body "Intakes Day 1 Matters Overview Tasks Firms The Flock BN Create New Intake Let u…" at bounding box center [356, 229] width 713 height 459
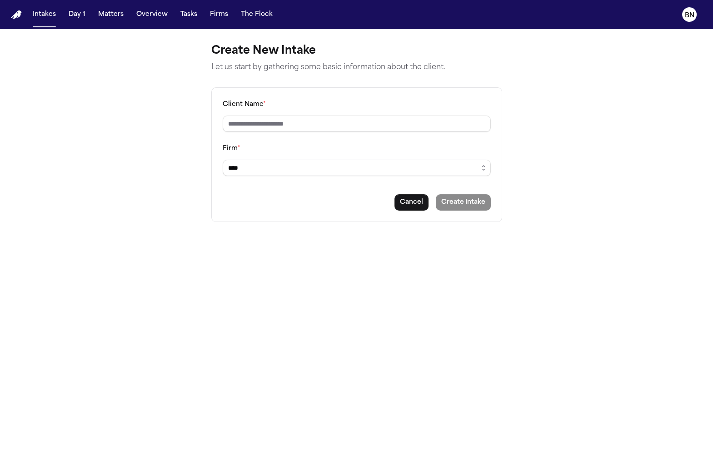
type input "****"
click at [306, 134] on div "Client Name * Firm * **** Cancel Create Intake" at bounding box center [356, 154] width 291 height 135
click at [306, 132] on div "Client Name * Firm * **** Cancel Create Intake" at bounding box center [356, 154] width 291 height 135
click at [306, 122] on input "Client Name *" at bounding box center [357, 123] width 268 height 16
type input "******"
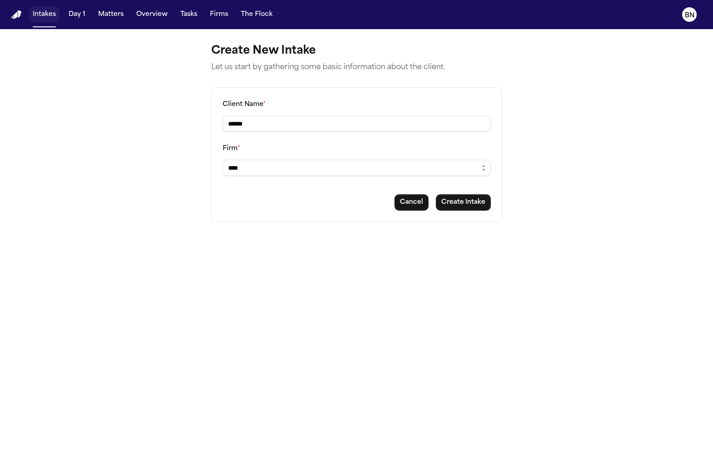
click at [51, 14] on button "Intakes" at bounding box center [44, 14] width 30 height 16
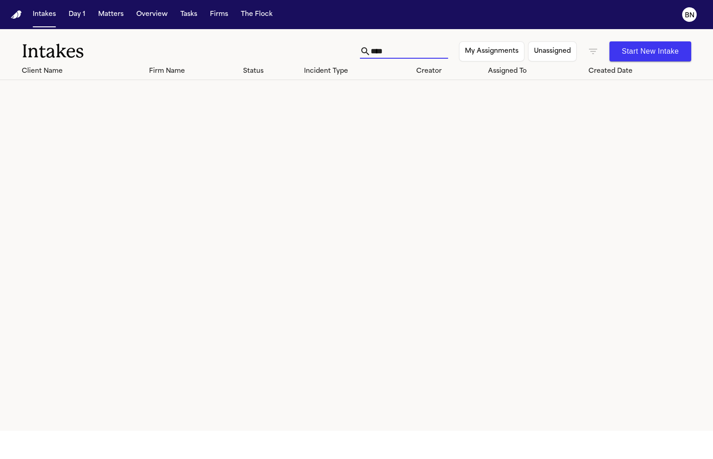
click at [441, 45] on input "****" at bounding box center [409, 51] width 77 height 15
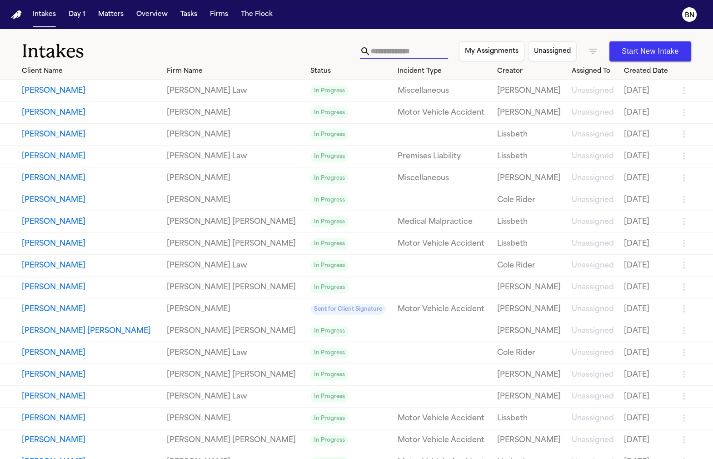
click at [526, 50] on button "Start New Intake" at bounding box center [651, 51] width 82 height 20
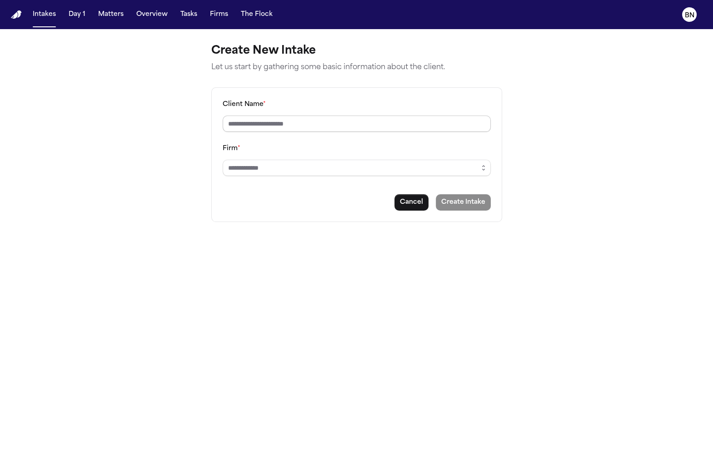
click at [382, 118] on input "Client Name *" at bounding box center [357, 123] width 268 height 16
click at [382, 153] on div "Firm *" at bounding box center [357, 159] width 268 height 33
click at [39, 16] on button "Intakes" at bounding box center [44, 14] width 30 height 16
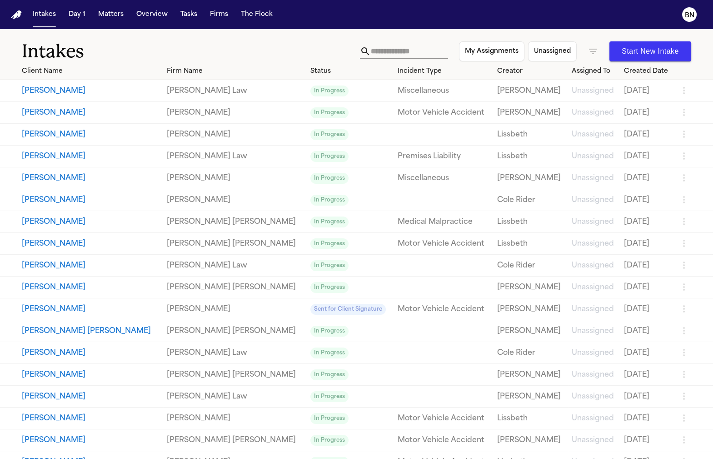
click at [119, 96] on td "Kano Dennard" at bounding box center [81, 91] width 163 height 22
click at [118, 94] on button "Kano Dennard" at bounding box center [91, 90] width 138 height 11
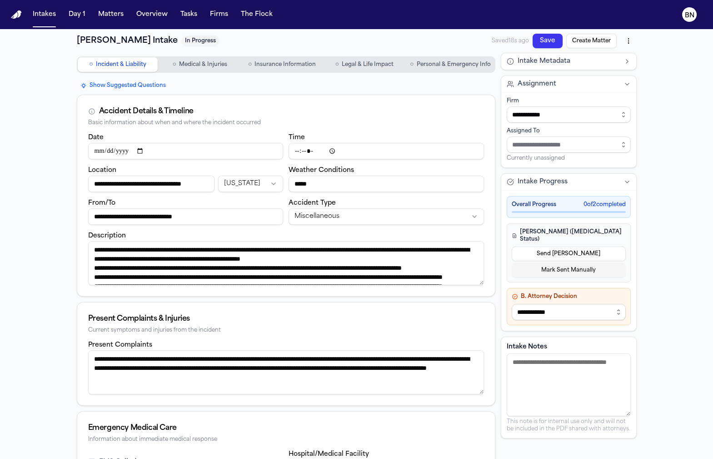
click at [180, 67] on span "Medical & Injuries" at bounding box center [203, 64] width 48 height 7
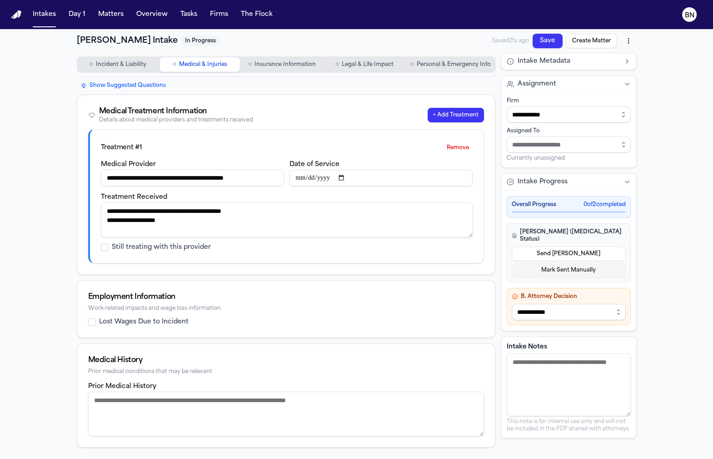
click at [115, 64] on span "Incident & Liability" at bounding box center [121, 64] width 50 height 7
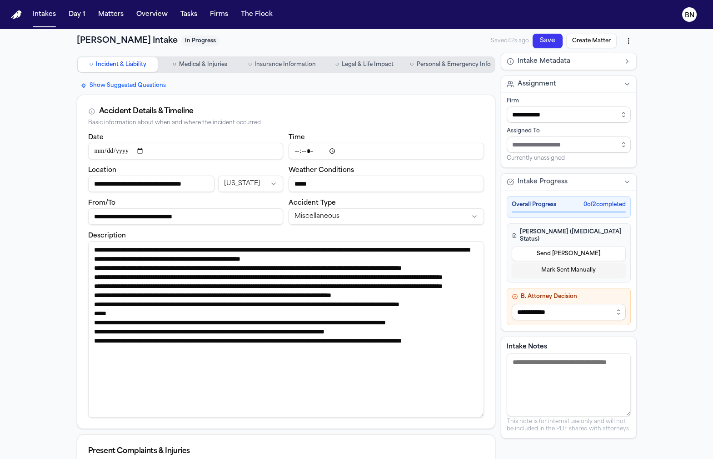
drag, startPoint x: 481, startPoint y: 283, endPoint x: 478, endPoint y: 419, distance: 135.5
click at [478, 417] on textarea "Description" at bounding box center [286, 329] width 396 height 176
click at [275, 61] on span "Insurance Information" at bounding box center [285, 64] width 61 height 7
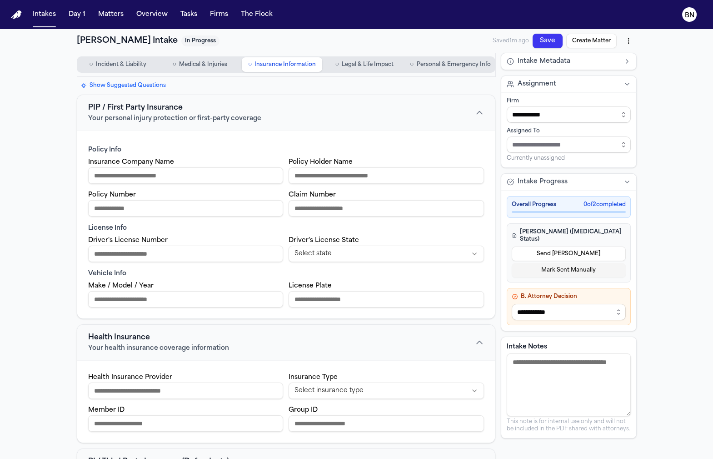
click at [207, 67] on span "Medical & Injuries" at bounding box center [203, 64] width 48 height 7
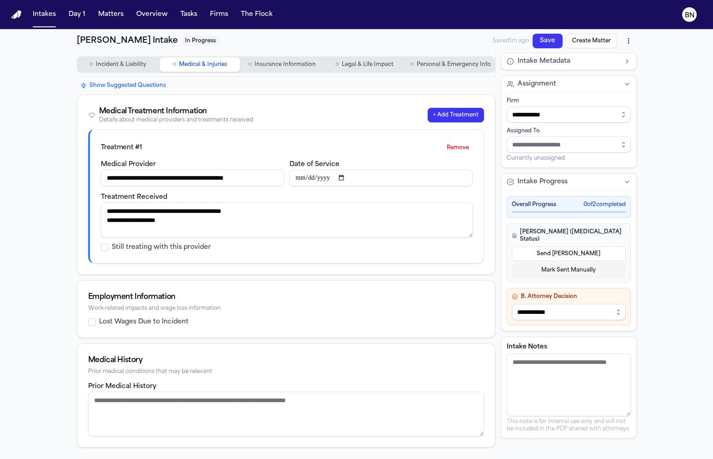
click at [354, 65] on span "Legal & Life Impact" at bounding box center [368, 64] width 52 height 7
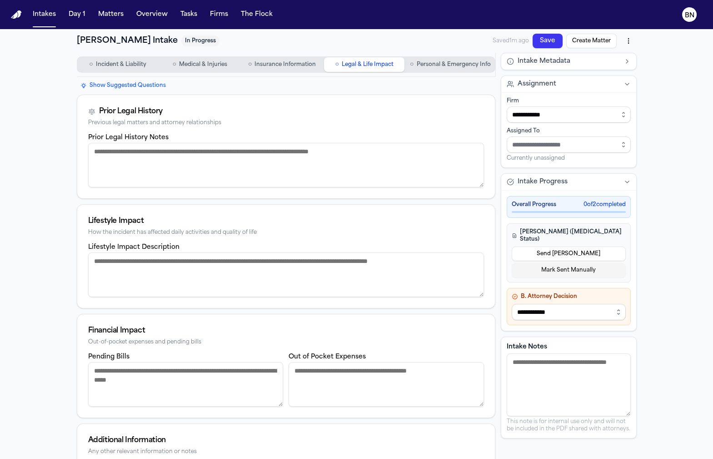
click at [482, 187] on div "Prior Legal History Notes" at bounding box center [286, 165] width 418 height 66
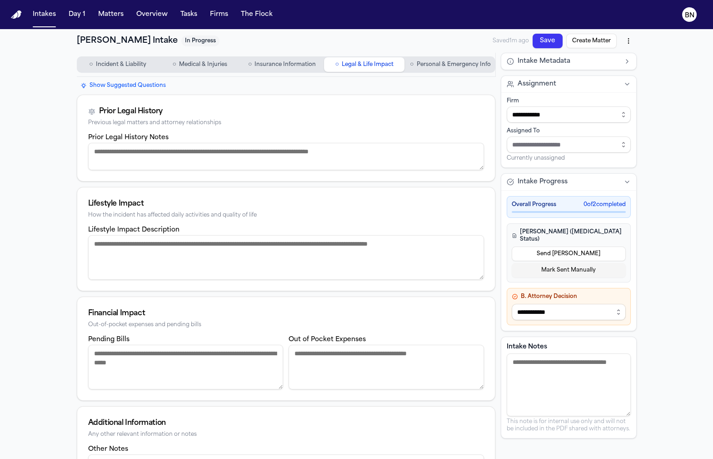
drag, startPoint x: 482, startPoint y: 183, endPoint x: 297, endPoint y: 147, distance: 188.6
click at [297, 146] on textarea "Prior Legal History Notes" at bounding box center [286, 156] width 396 height 27
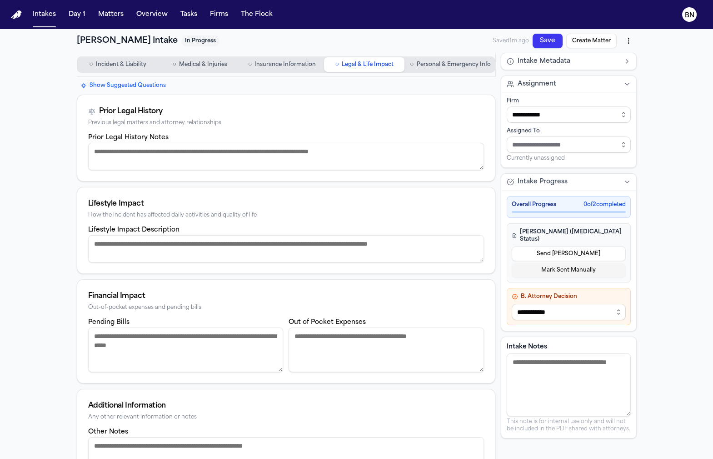
drag, startPoint x: 482, startPoint y: 275, endPoint x: 478, endPoint y: 238, distance: 36.6
click at [478, 238] on textarea "Lifestyle Impact Description" at bounding box center [286, 248] width 396 height 27
drag, startPoint x: 281, startPoint y: 368, endPoint x: 281, endPoint y: 325, distance: 42.7
click at [281, 325] on div "Pending Bills" at bounding box center [186, 343] width 196 height 55
click at [442, 69] on button "○ Personal & Emergency Info" at bounding box center [450, 64] width 88 height 15
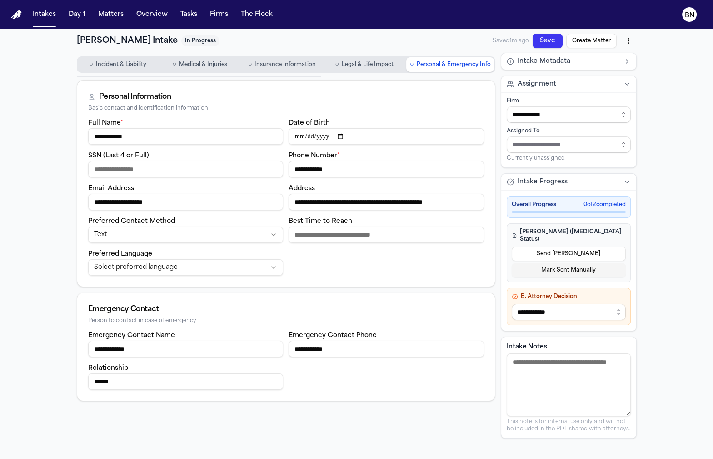
click at [359, 67] on span "Legal & Life Impact" at bounding box center [368, 64] width 52 height 7
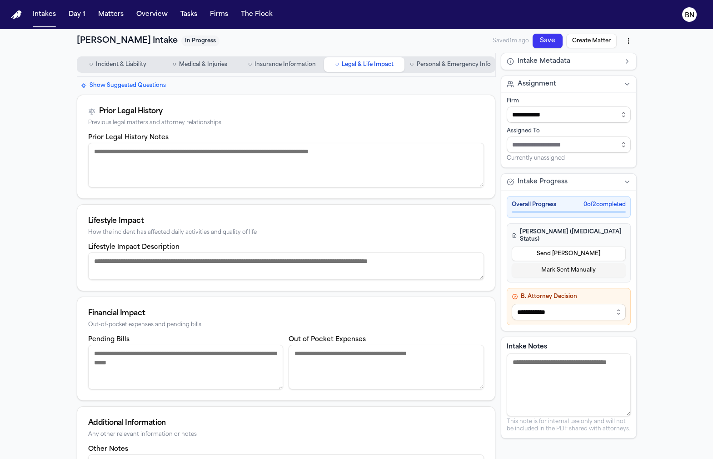
drag, startPoint x: 482, startPoint y: 294, endPoint x: 462, endPoint y: 243, distance: 54.7
click at [462, 243] on div "Lifestyle Impact Description" at bounding box center [286, 260] width 396 height 38
drag, startPoint x: 483, startPoint y: 386, endPoint x: 483, endPoint y: 331, distance: 55.5
click at [483, 331] on div "Financial Impact Out-of-pocket expenses and pending bills Pending Bills Out of …" at bounding box center [286, 348] width 419 height 104
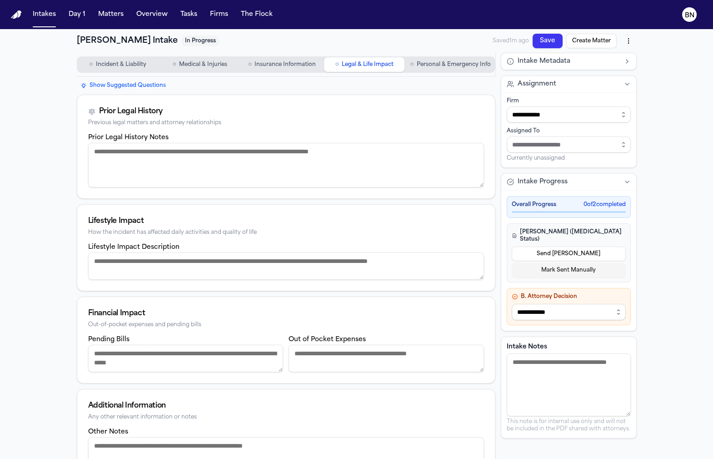
drag, startPoint x: 277, startPoint y: 385, endPoint x: 277, endPoint y: 344, distance: 40.9
click at [277, 345] on textarea "Pending Bills" at bounding box center [186, 358] width 196 height 27
click at [431, 65] on span "Personal & Emergency Info" at bounding box center [453, 64] width 74 height 7
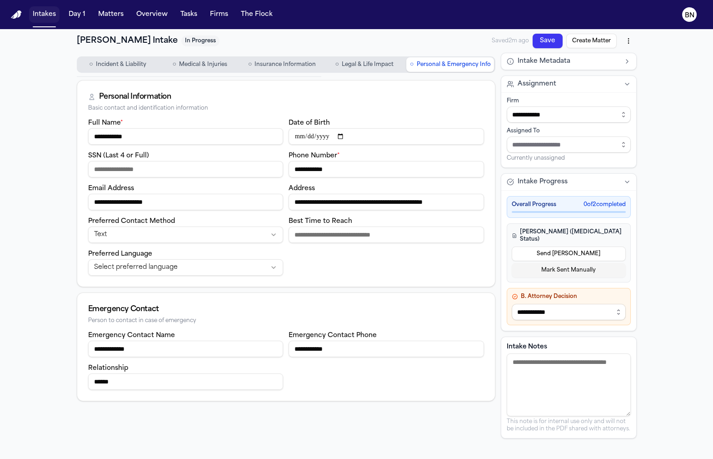
click at [43, 16] on button "Intakes" at bounding box center [44, 14] width 30 height 16
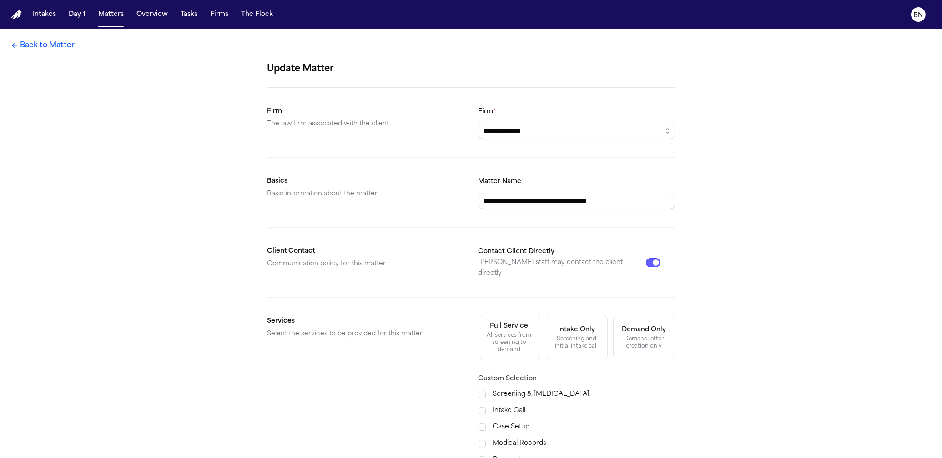
scroll to position [101, 0]
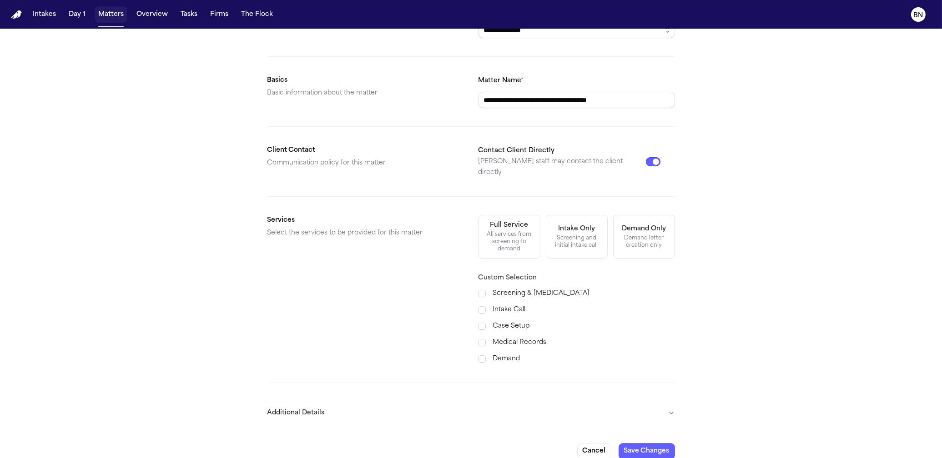
click at [107, 14] on button "Matters" at bounding box center [111, 14] width 33 height 16
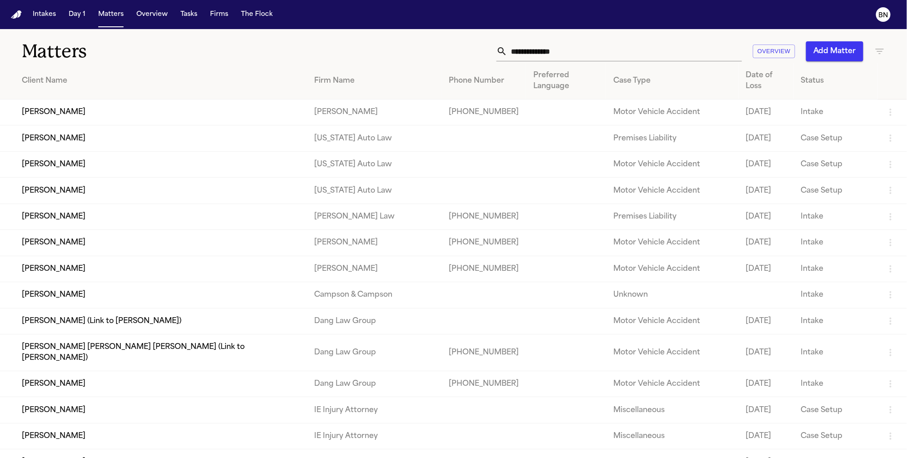
click at [134, 104] on td "[PERSON_NAME]" at bounding box center [153, 113] width 307 height 26
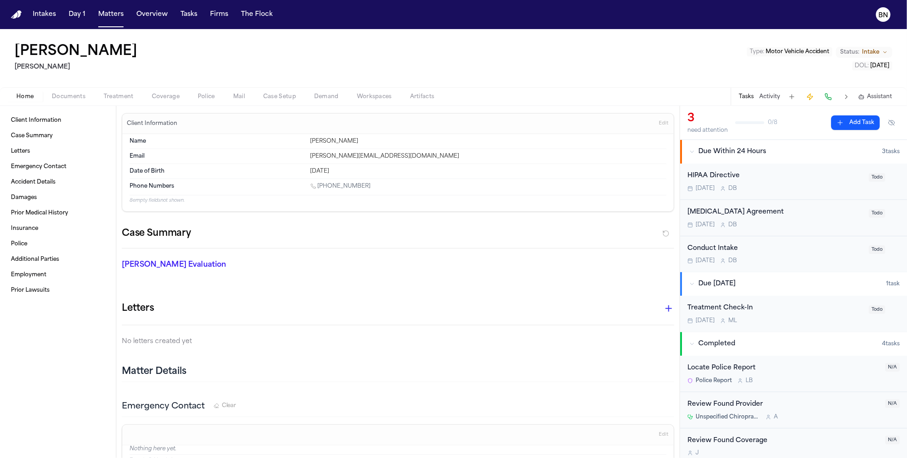
click at [24, 77] on div "[PERSON_NAME] Type : Motor Vehicle Accident Status: Intake DOL : [DATE]" at bounding box center [453, 58] width 907 height 58
click at [217, 17] on button "Firms" at bounding box center [218, 14] width 25 height 16
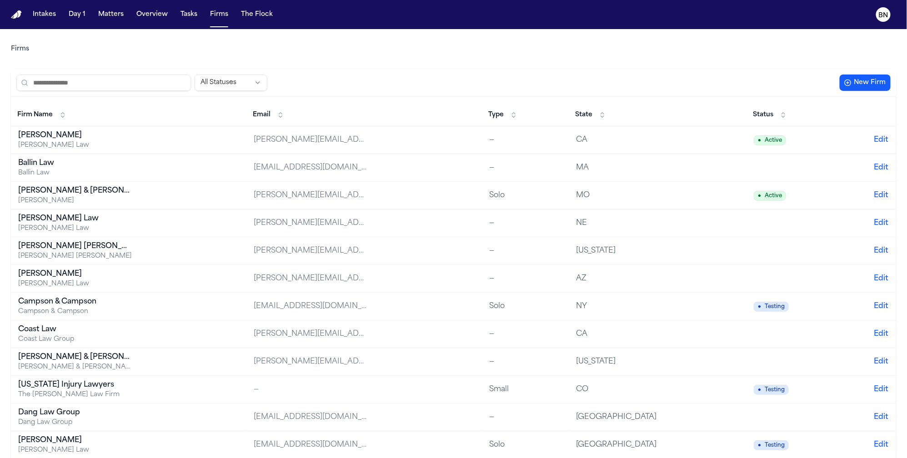
click at [103, 134] on div "[PERSON_NAME]" at bounding box center [75, 135] width 114 height 11
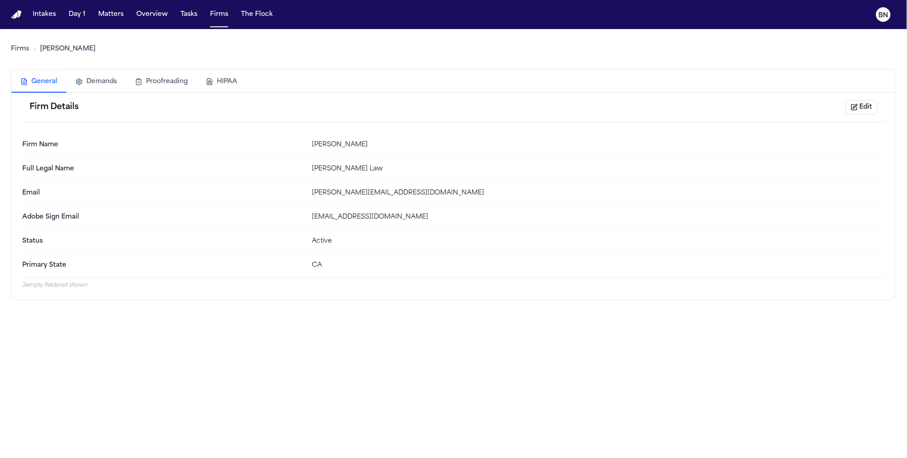
click at [445, 30] on div "Firms [PERSON_NAME] Le General Demands Proofreading HIPAA Firm Details Edit Fir…" at bounding box center [453, 164] width 885 height 271
drag, startPoint x: 441, startPoint y: 35, endPoint x: 436, endPoint y: 33, distance: 5.1
click at [436, 33] on div "Firms [PERSON_NAME] Le General Demands Proofreading HIPAA Firm Details Edit Fir…" at bounding box center [453, 164] width 885 height 271
click at [430, 33] on div "Firms [PERSON_NAME] Le General Demands Proofreading HIPAA Firm Details Edit Fir…" at bounding box center [453, 164] width 885 height 271
click at [114, 14] on button "Matters" at bounding box center [111, 14] width 33 height 16
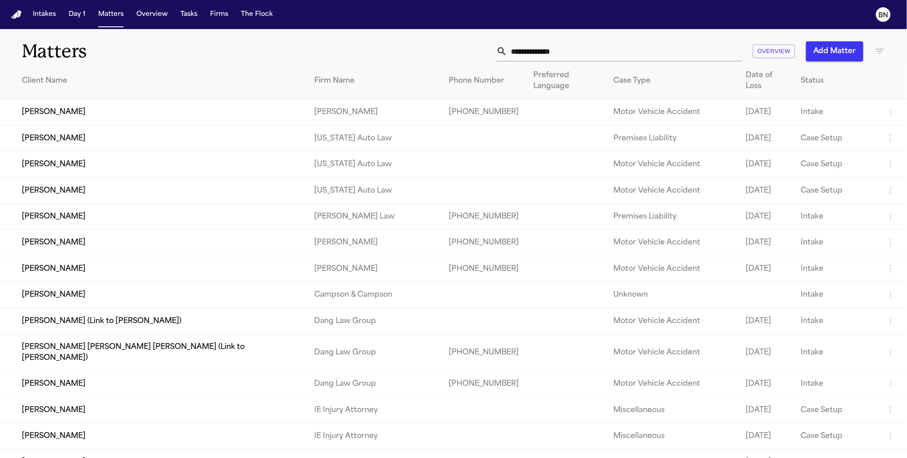
click at [566, 56] on input "text" at bounding box center [624, 51] width 235 height 20
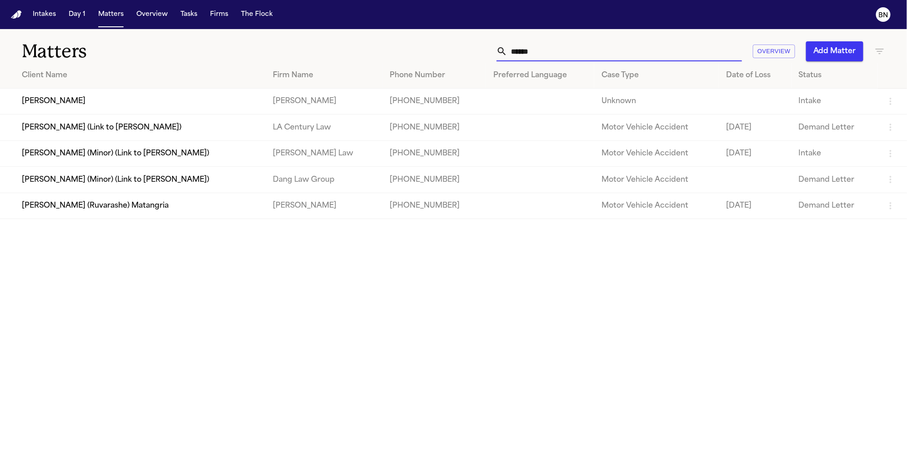
click at [541, 52] on input "******" at bounding box center [624, 51] width 235 height 20
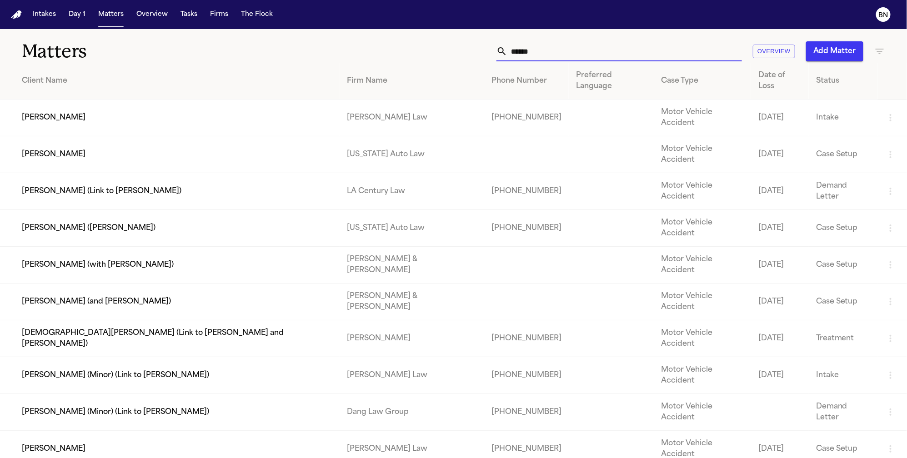
type input "******"
click at [153, 136] on td "[PERSON_NAME]" at bounding box center [170, 154] width 340 height 37
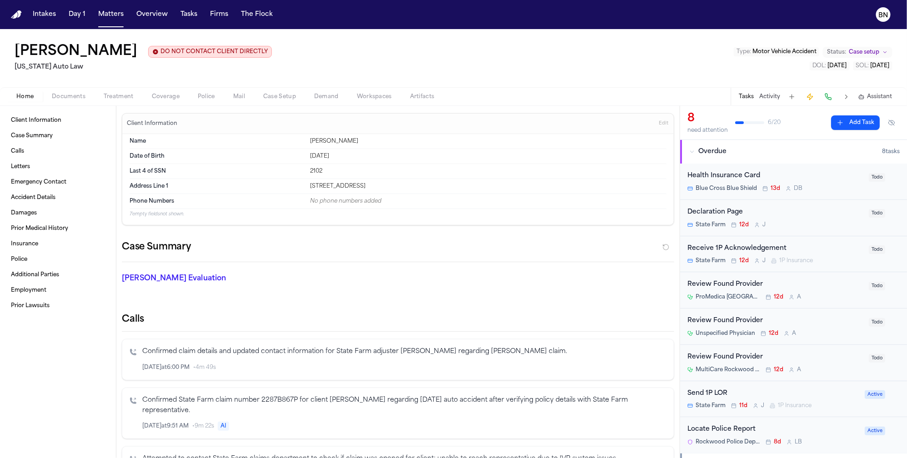
click at [160, 98] on span "Coverage" at bounding box center [166, 96] width 28 height 7
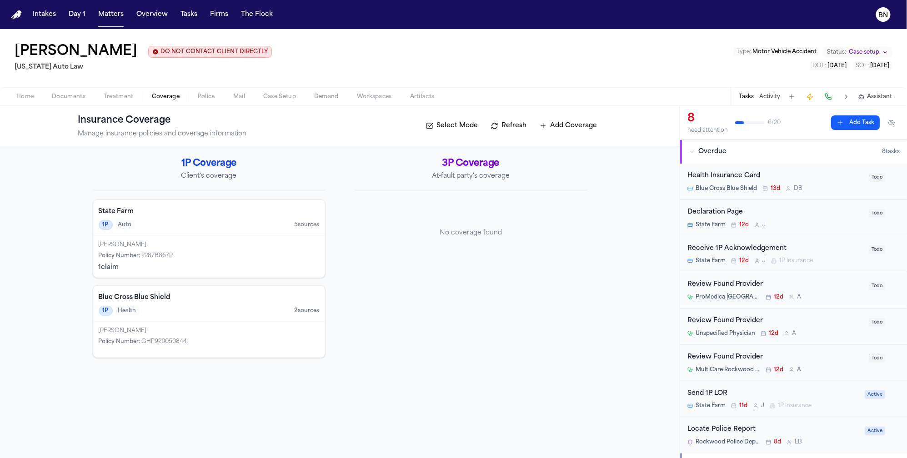
click at [362, 192] on div "3P Coverage At-fault party's coverage No coverage found" at bounding box center [471, 257] width 233 height 201
click at [13, 97] on button "Home" at bounding box center [24, 96] width 35 height 11
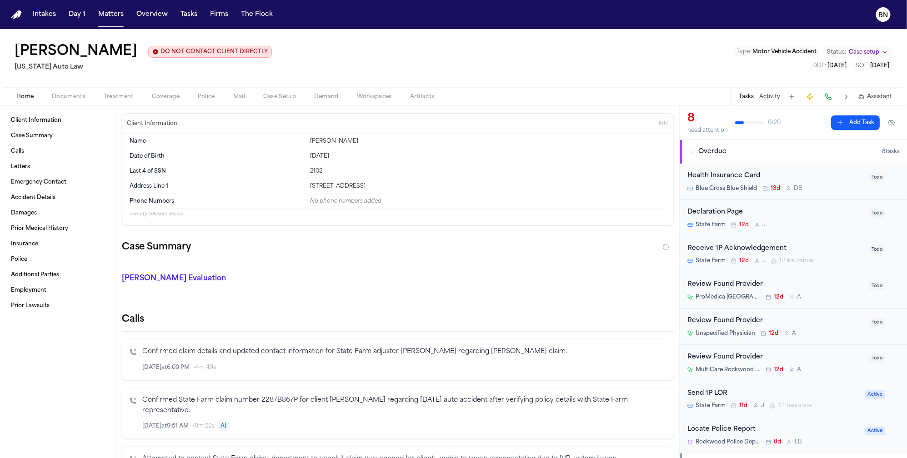
click at [177, 97] on span "Coverage" at bounding box center [166, 96] width 28 height 7
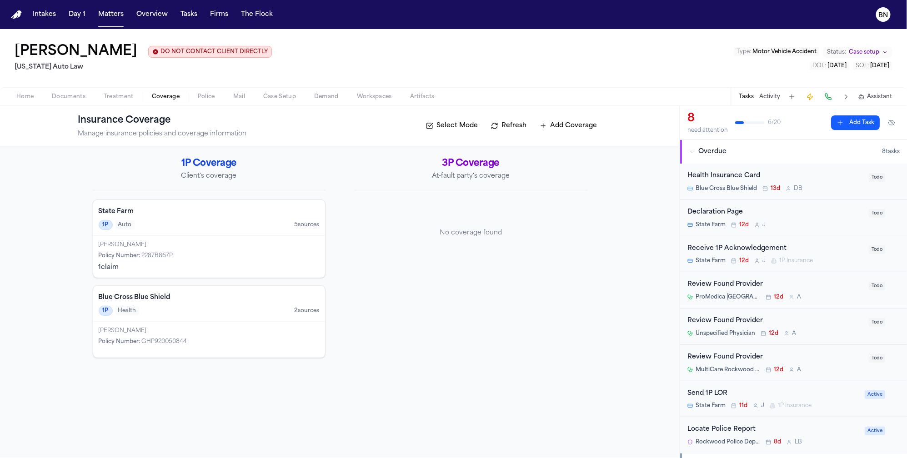
click at [505, 278] on div "3P Coverage At-fault party's coverage No coverage found" at bounding box center [471, 257] width 233 height 201
